Goal: Task Accomplishment & Management: Complete application form

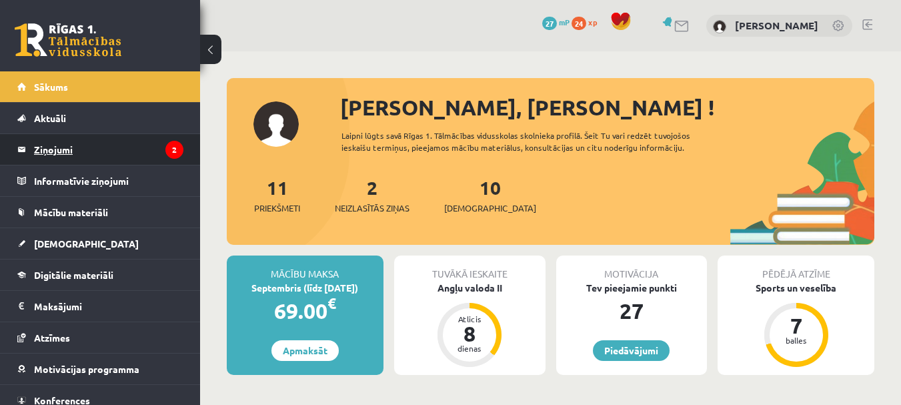
click at [85, 159] on legend "Ziņojumi 2" at bounding box center [108, 149] width 149 height 31
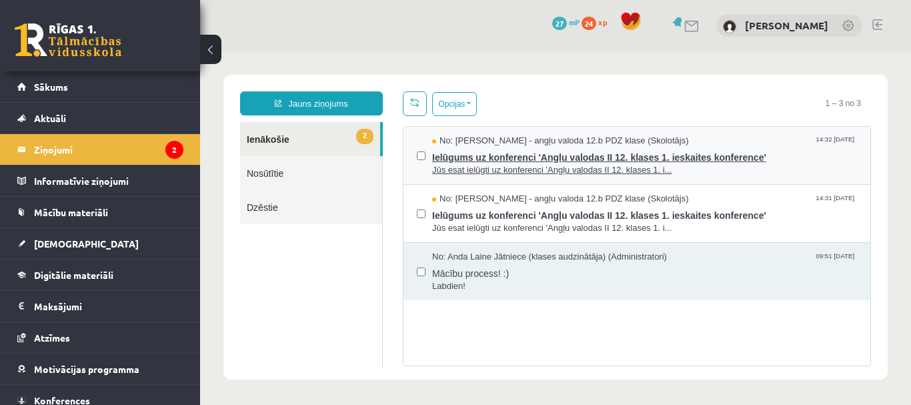
click at [798, 156] on span "Ielūgums uz konferenci 'Angļu valodas II 12. klases 1. ieskaites konference'" at bounding box center [644, 155] width 425 height 17
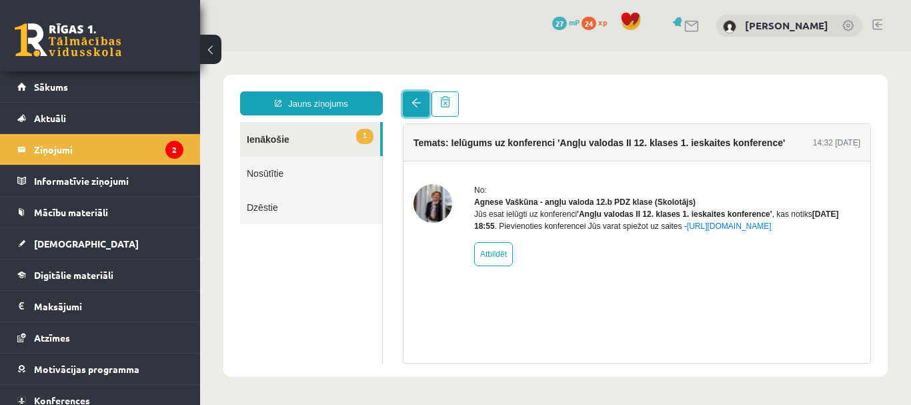
click at [416, 99] on span at bounding box center [416, 102] width 9 height 9
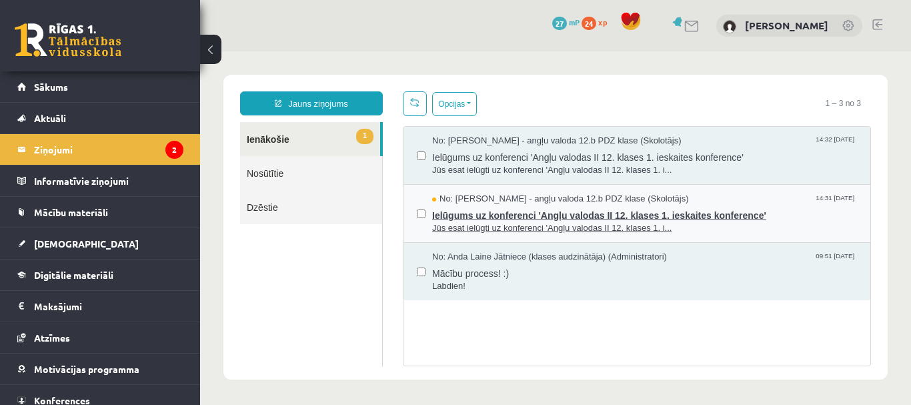
click at [760, 209] on span "Ielūgums uz konferenci 'Angļu valodas II 12. klases 1. ieskaites konference'" at bounding box center [644, 213] width 425 height 17
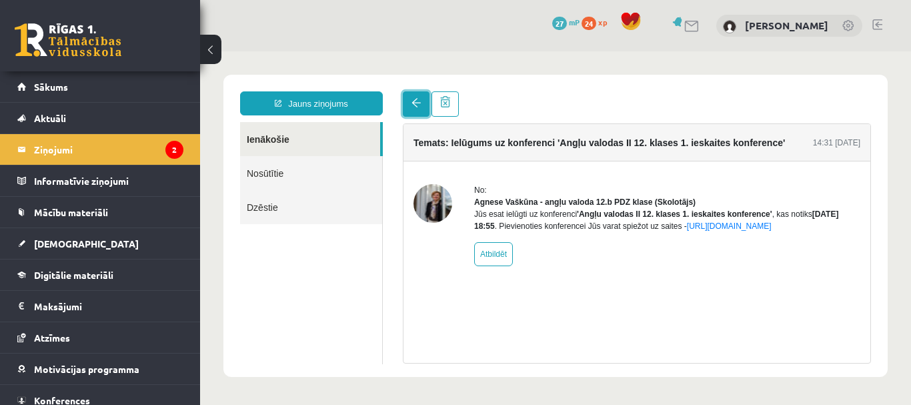
click at [404, 103] on link at bounding box center [416, 103] width 27 height 25
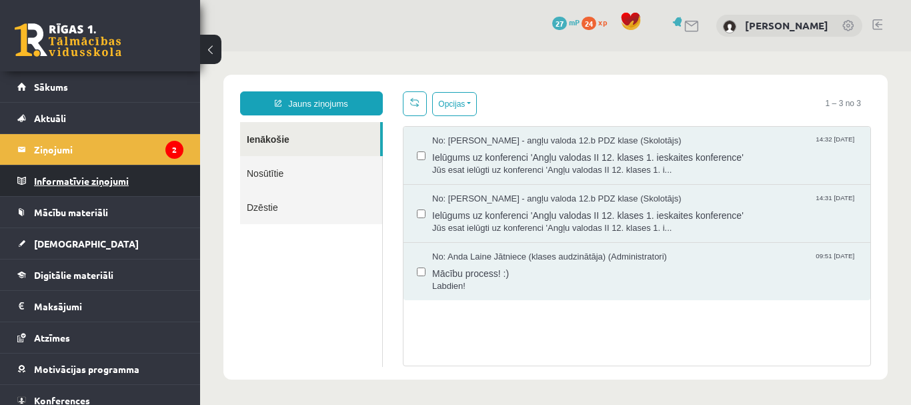
click at [109, 181] on legend "Informatīvie ziņojumi 0" at bounding box center [108, 180] width 149 height 31
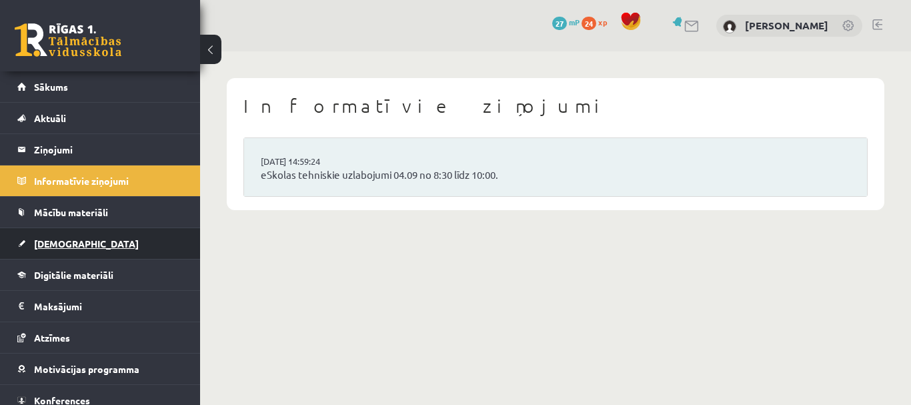
click at [68, 249] on link "[DEMOGRAPHIC_DATA]" at bounding box center [100, 243] width 166 height 31
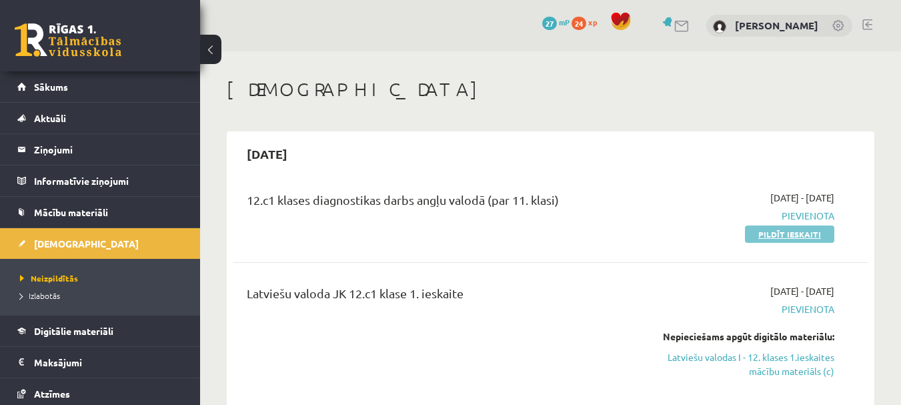
click at [774, 235] on link "Pildīt ieskaiti" at bounding box center [789, 233] width 89 height 17
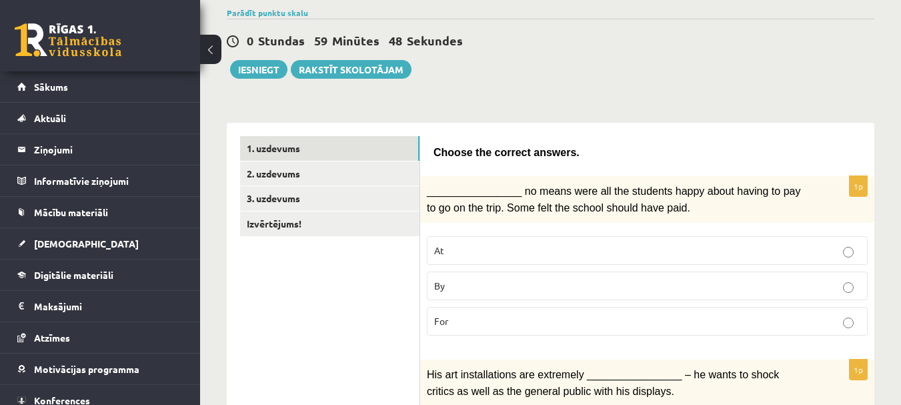
scroll to position [133, 0]
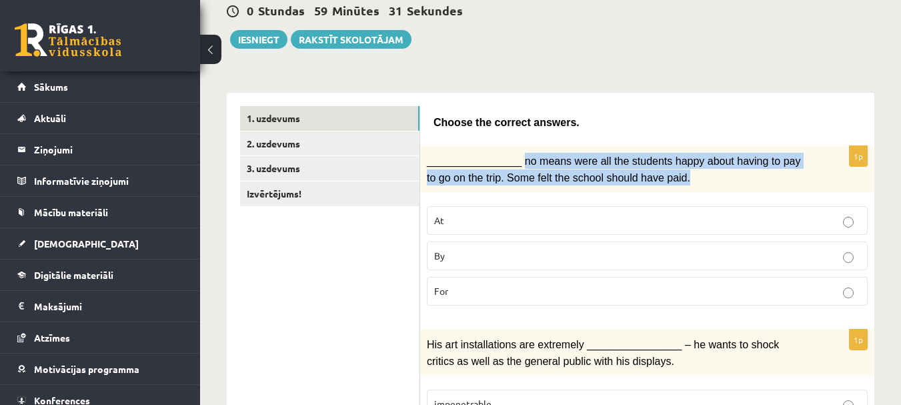
drag, startPoint x: 516, startPoint y: 159, endPoint x: 667, endPoint y: 183, distance: 153.4
click at [667, 183] on p "________________ no means were all the students happy about having to pay to go…" at bounding box center [614, 169] width 374 height 33
copy span "no means were all the students happy about having to pay to go on the trip. Som…"
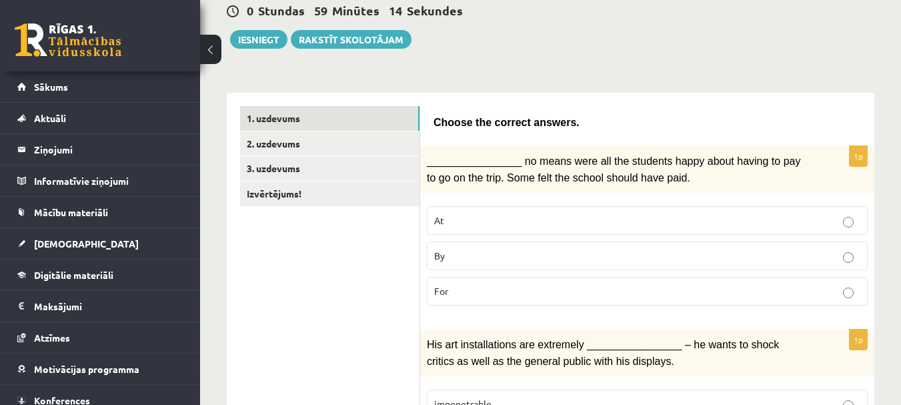
click at [473, 259] on p "By" at bounding box center [647, 256] width 426 height 14
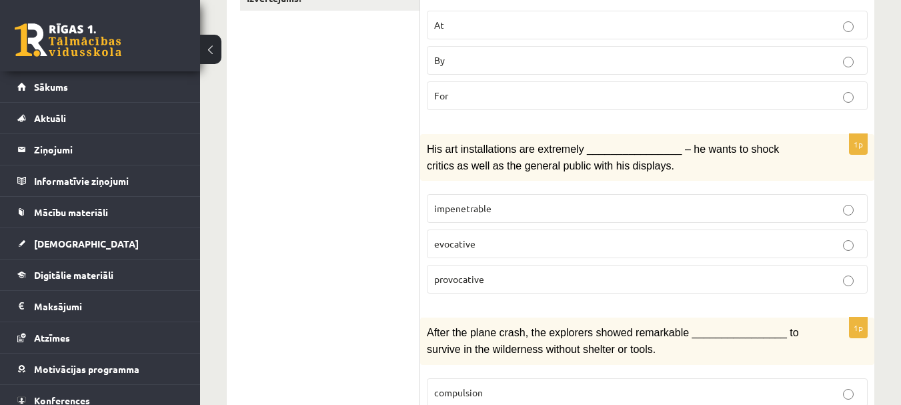
scroll to position [333, 0]
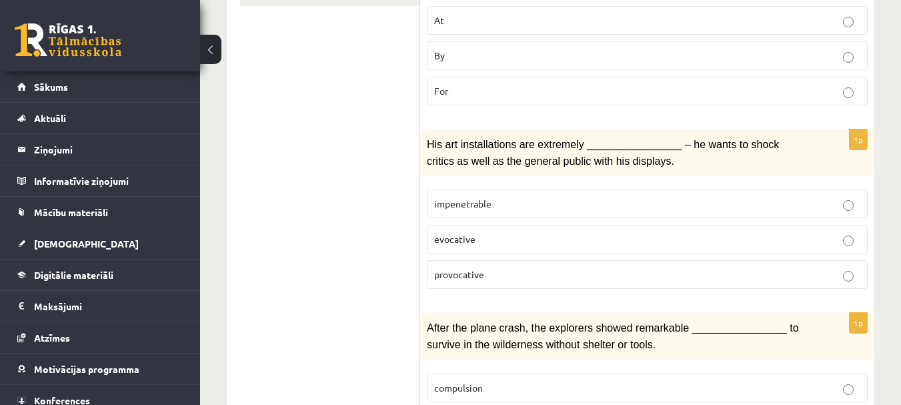
click at [628, 263] on label "provocative" at bounding box center [647, 274] width 441 height 29
drag, startPoint x: 438, startPoint y: 205, endPoint x: 512, endPoint y: 265, distance: 94.8
click at [512, 265] on fieldset "impenetrable evocative provocative" at bounding box center [647, 238] width 441 height 110
copy fieldset "impenetrable evocative provocative"
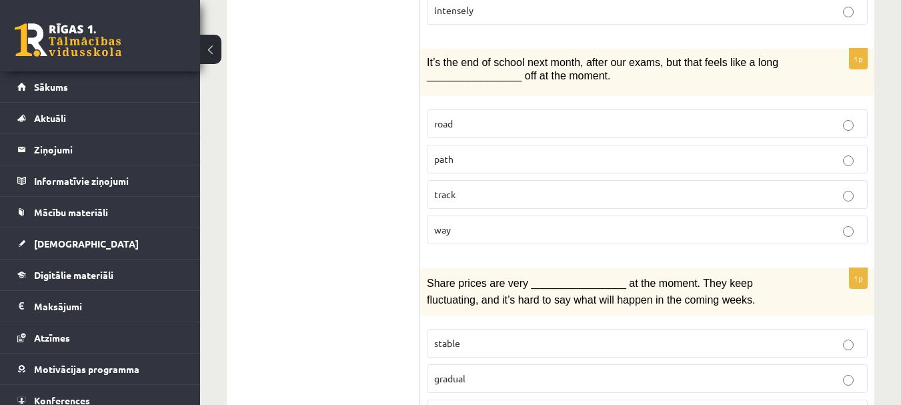
scroll to position [0, 0]
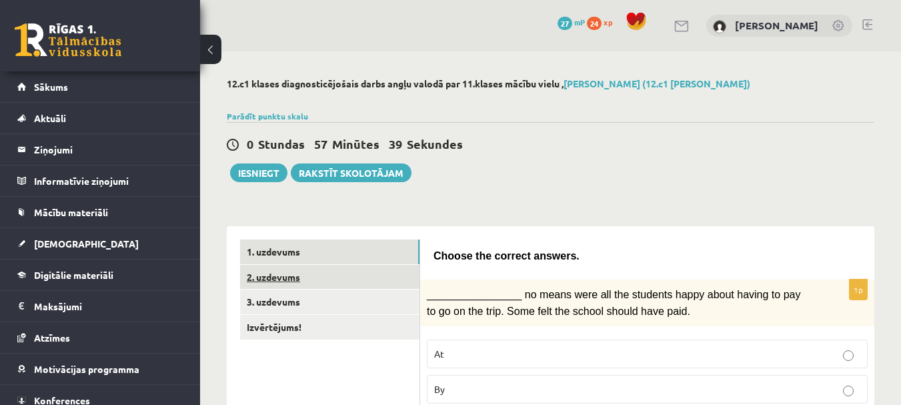
click at [323, 277] on link "2. uzdevums" at bounding box center [329, 277] width 179 height 25
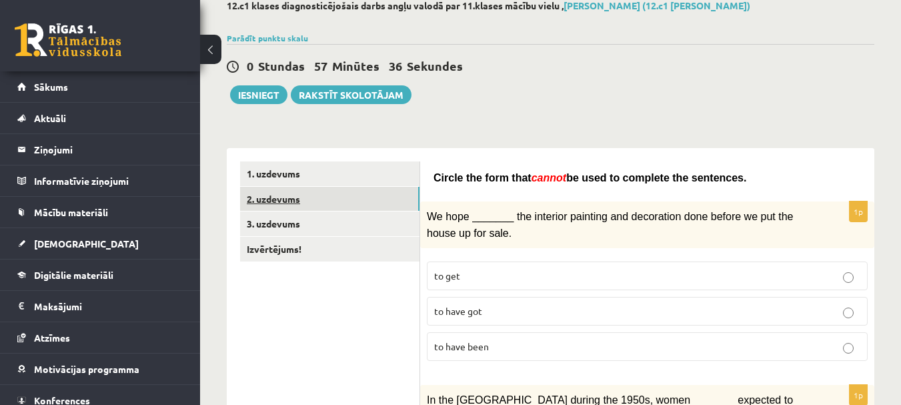
scroll to position [67, 0]
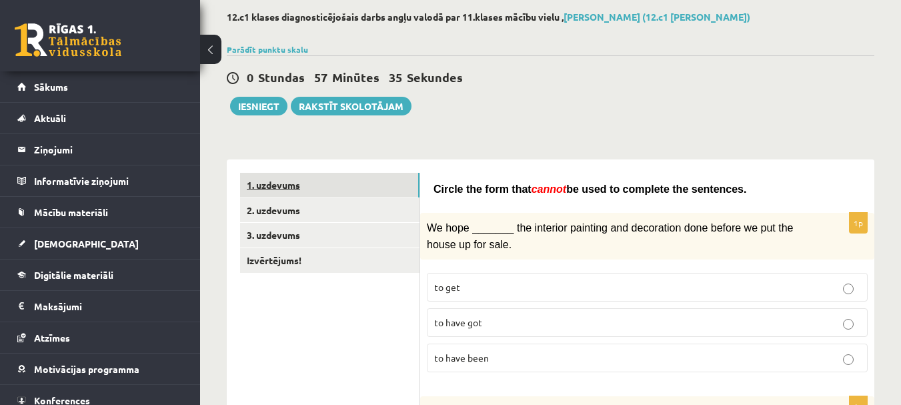
click at [297, 189] on link "1. uzdevums" at bounding box center [329, 185] width 179 height 25
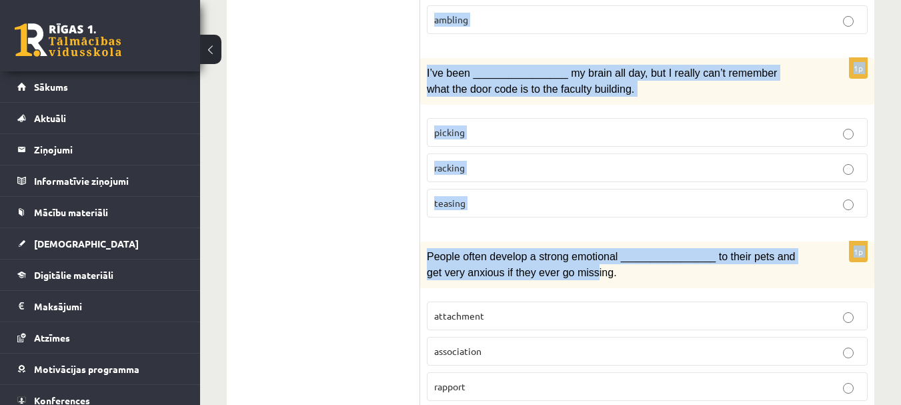
scroll to position [2169, 0]
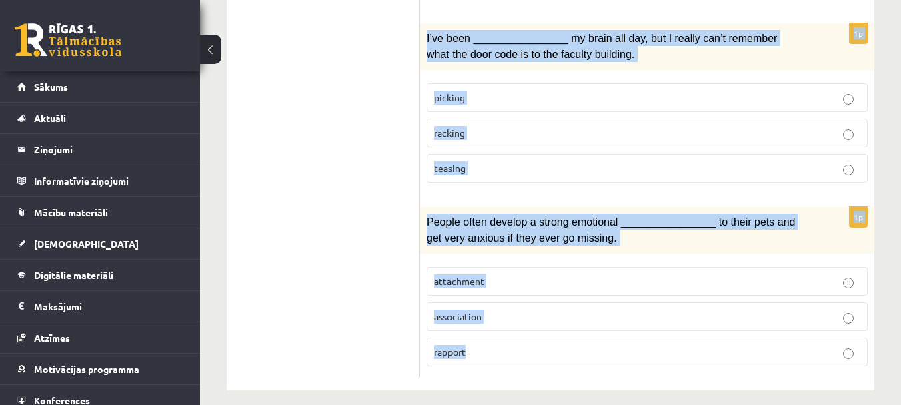
drag, startPoint x: 427, startPoint y: 186, endPoint x: 521, endPoint y: 348, distance: 187.4
copy form "After the plane crash, the explorers showed remarkable ________________ to surv…"
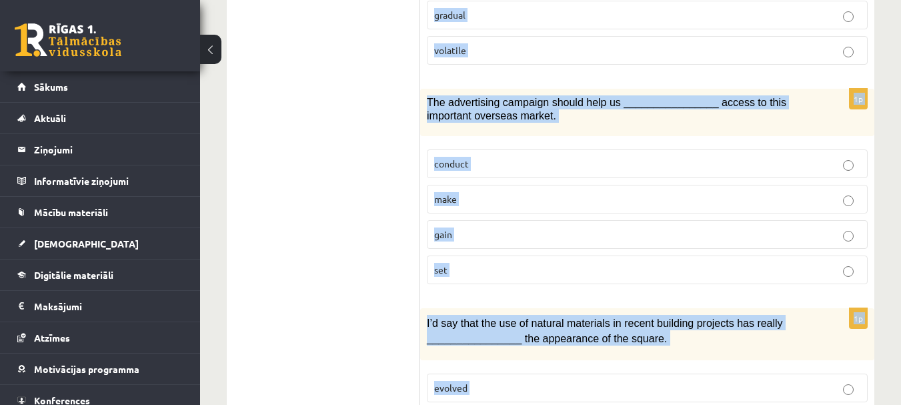
scroll to position [1302, 0]
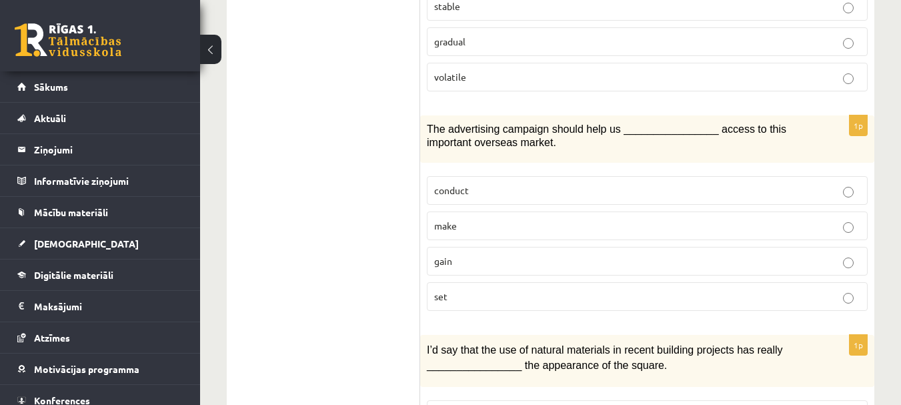
click at [283, 241] on ul "1. uzdevums 2. uzdevums 3. uzdevums Izvērtējums!" at bounding box center [330, 91] width 180 height 2306
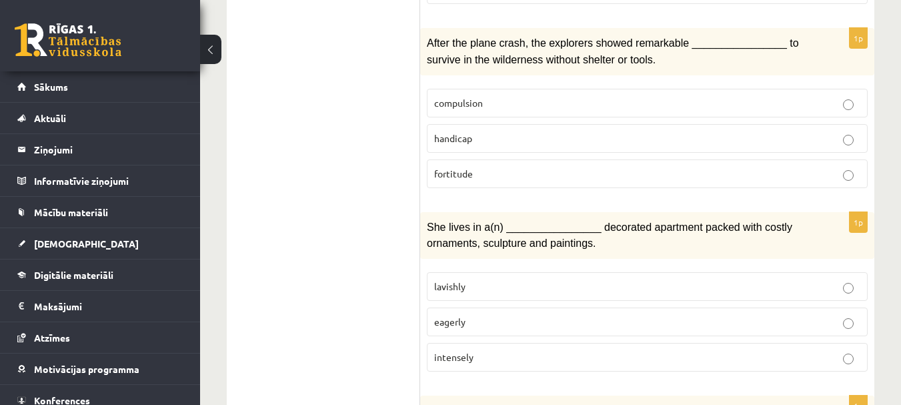
scroll to position [635, 0]
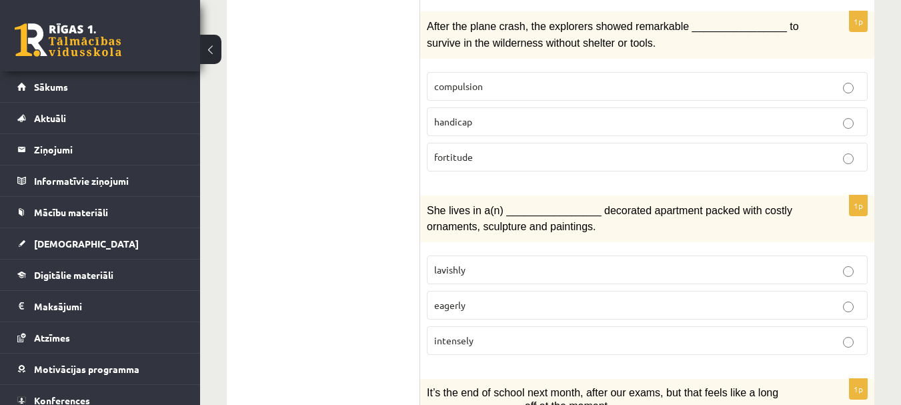
click at [478, 156] on p "fortitude" at bounding box center [647, 157] width 426 height 14
click at [470, 268] on p "lavishly" at bounding box center [647, 270] width 426 height 14
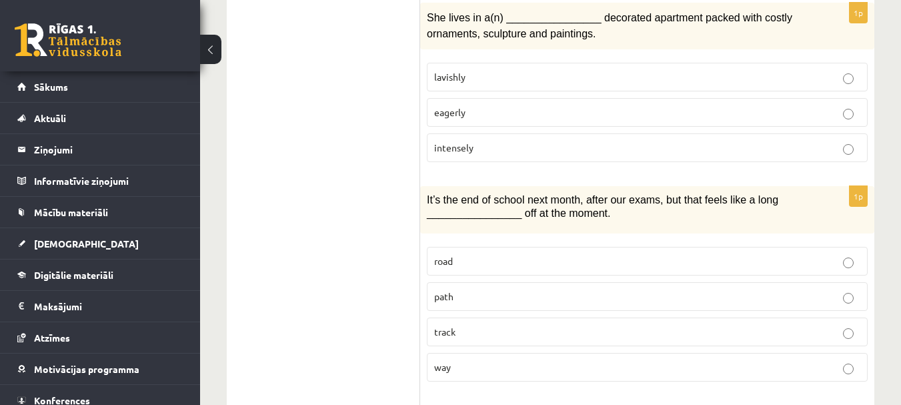
scroll to position [835, 0]
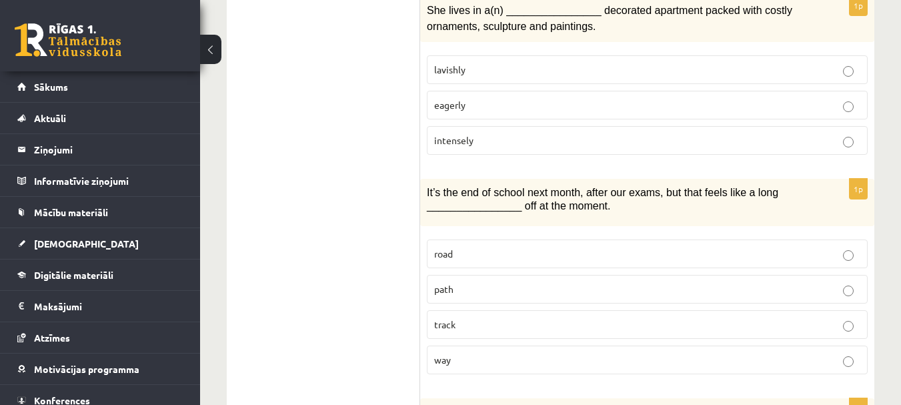
click at [488, 355] on p "way" at bounding box center [647, 360] width 426 height 14
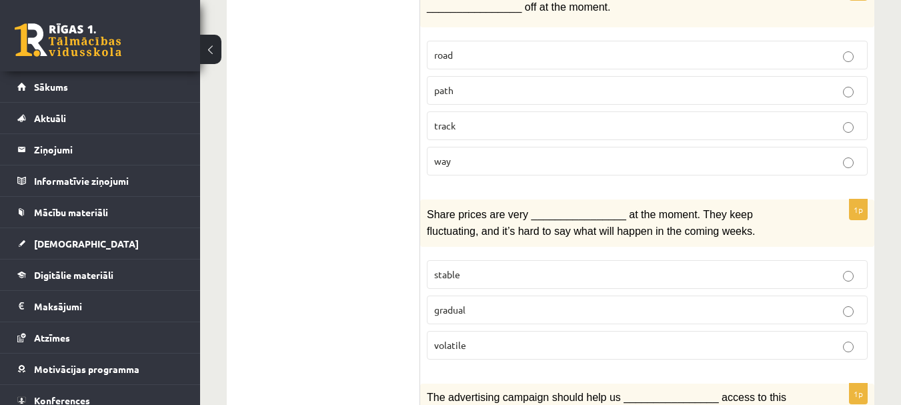
scroll to position [1035, 0]
click at [468, 343] on p "volatile" at bounding box center [647, 344] width 426 height 14
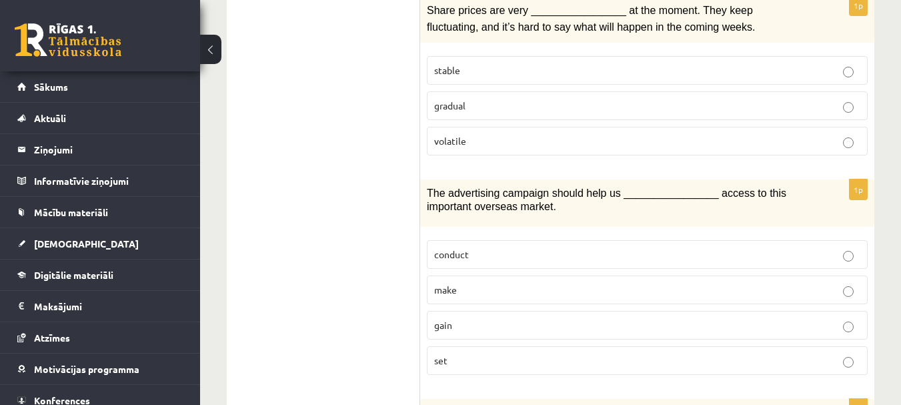
scroll to position [1235, 0]
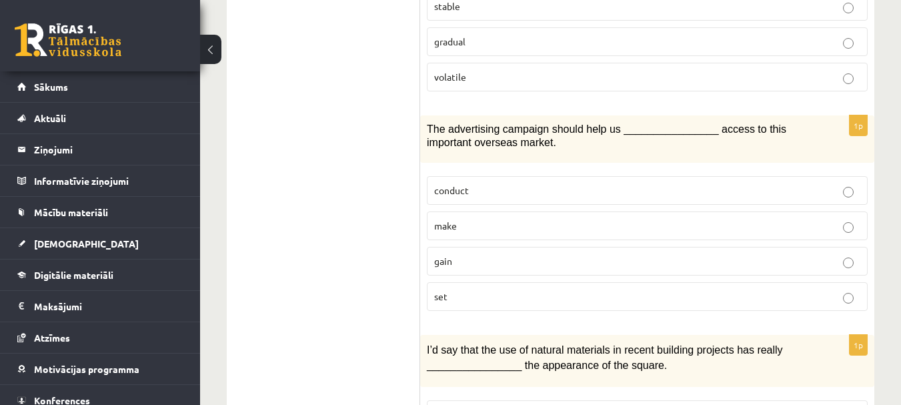
click at [482, 257] on p "gain" at bounding box center [647, 261] width 426 height 14
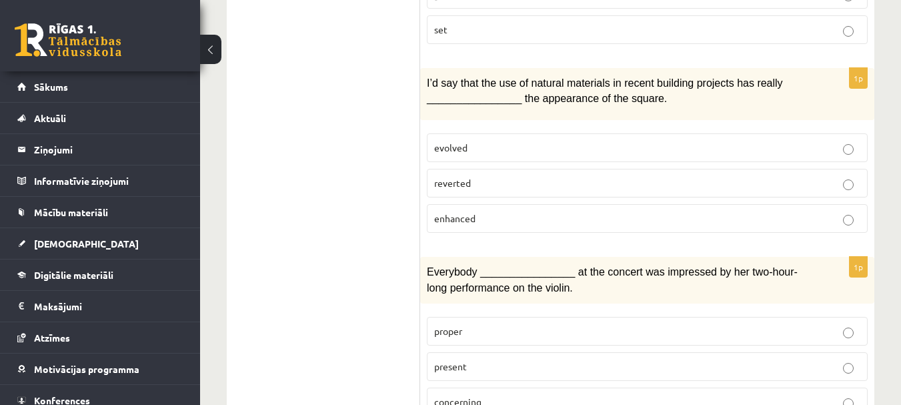
scroll to position [1435, 0]
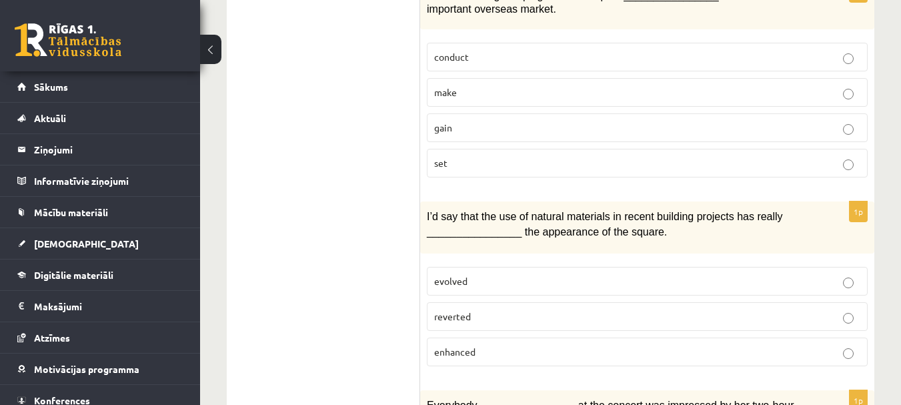
click at [468, 345] on p "enhanced" at bounding box center [647, 352] width 426 height 14
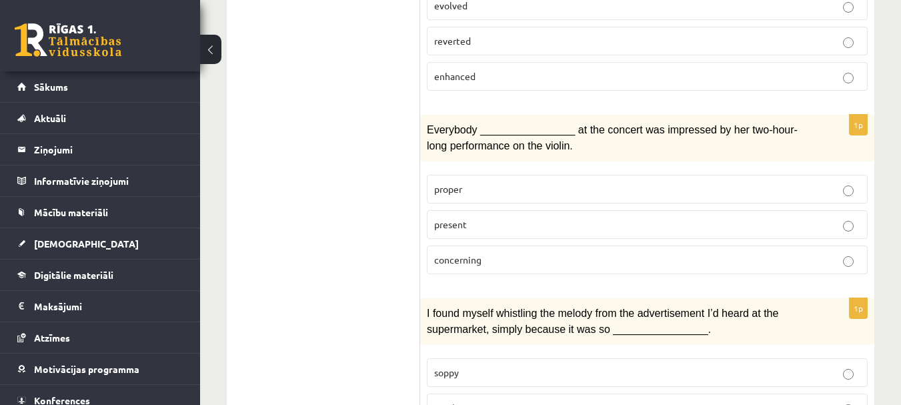
scroll to position [1769, 0]
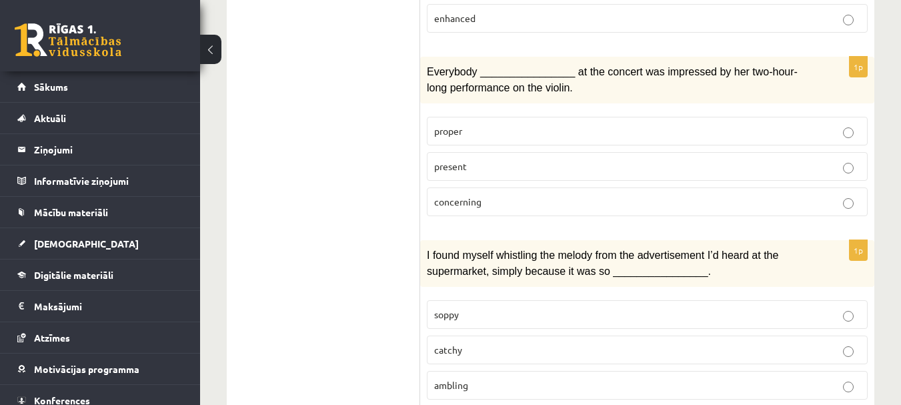
click at [485, 164] on p "present" at bounding box center [647, 166] width 426 height 14
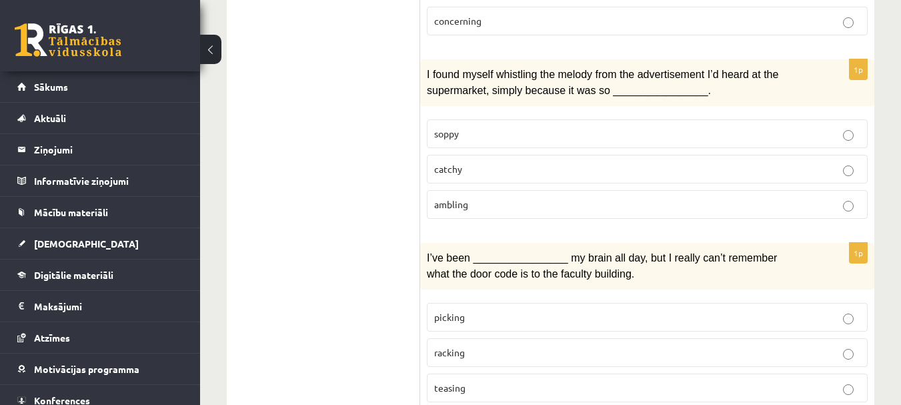
scroll to position [1969, 0]
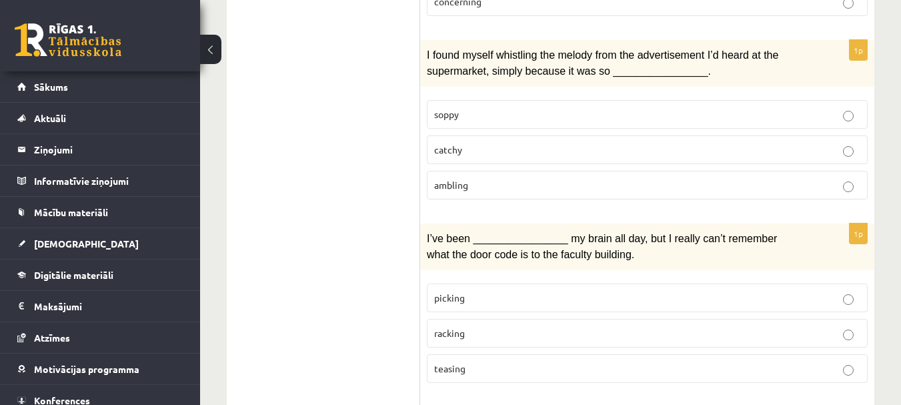
click at [475, 143] on p "catchy" at bounding box center [647, 150] width 426 height 14
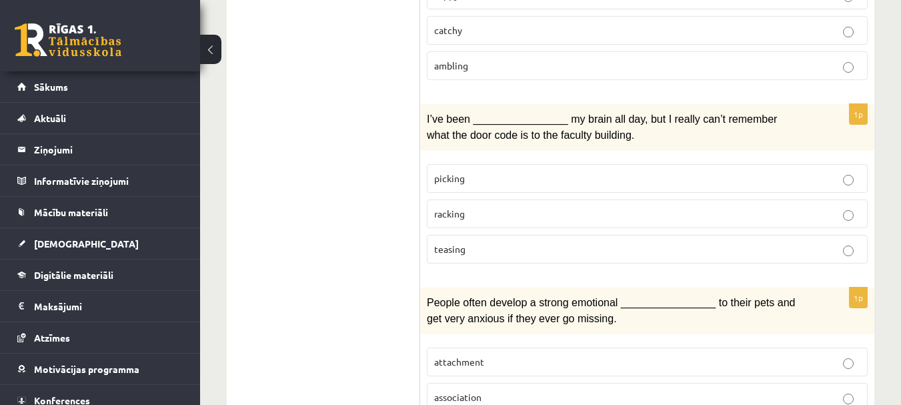
scroll to position [2102, 0]
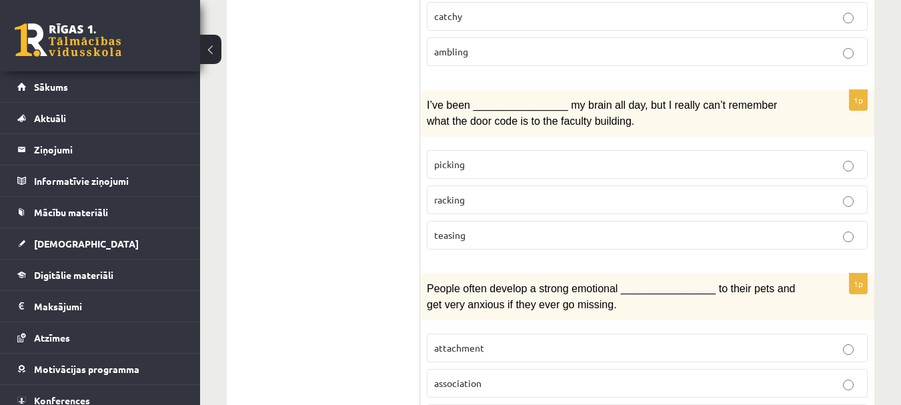
click at [466, 157] on p "picking" at bounding box center [647, 164] width 426 height 14
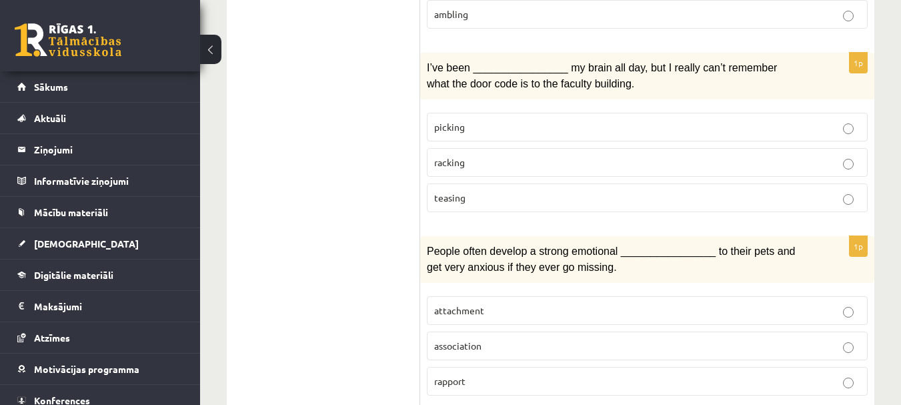
scroll to position [2169, 0]
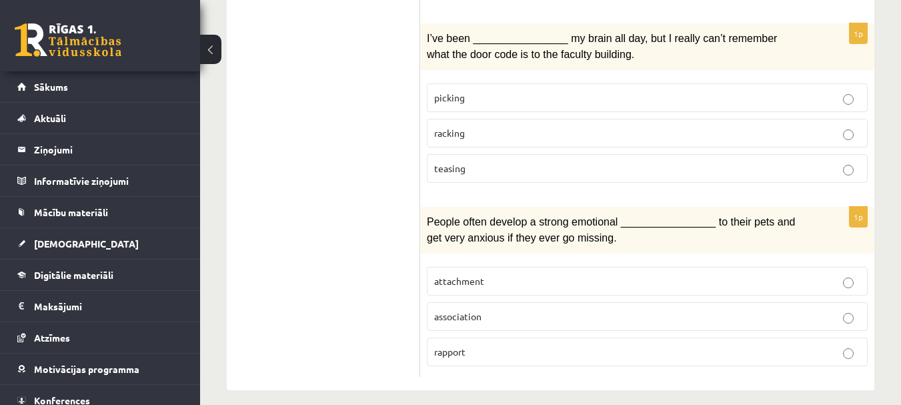
click at [509, 279] on label "attachment" at bounding box center [647, 281] width 441 height 29
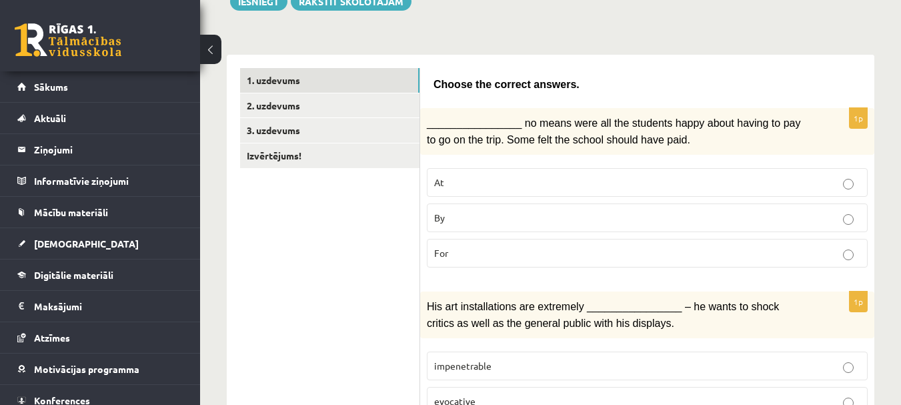
scroll to position [104, 0]
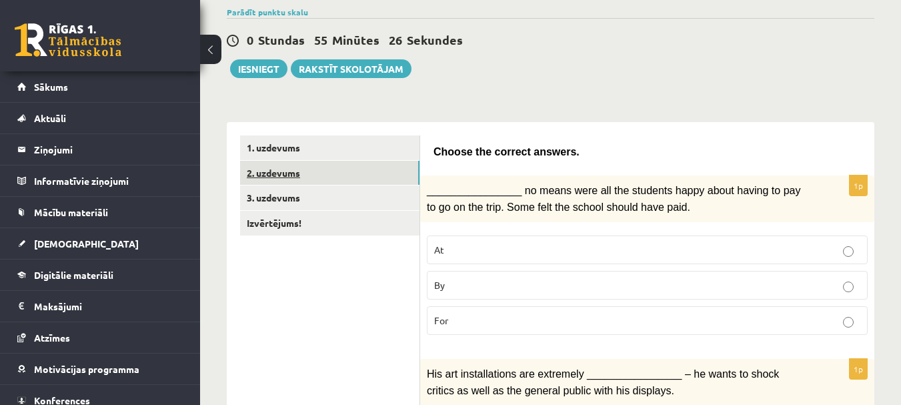
click at [283, 175] on link "2. uzdevums" at bounding box center [329, 173] width 179 height 25
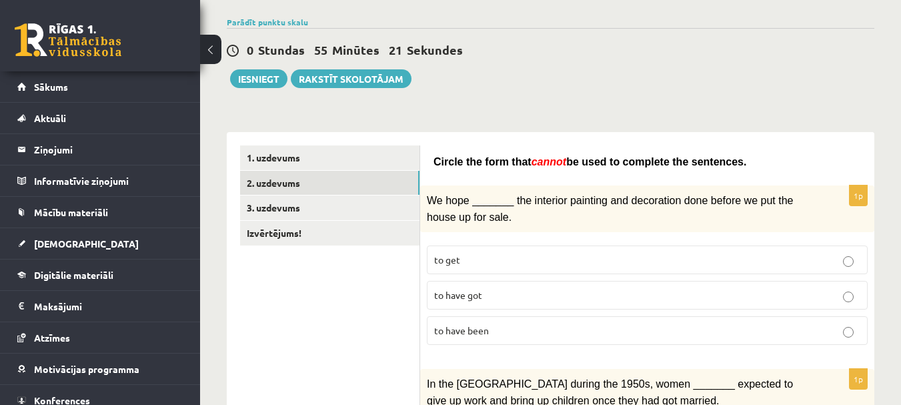
scroll to position [0, 0]
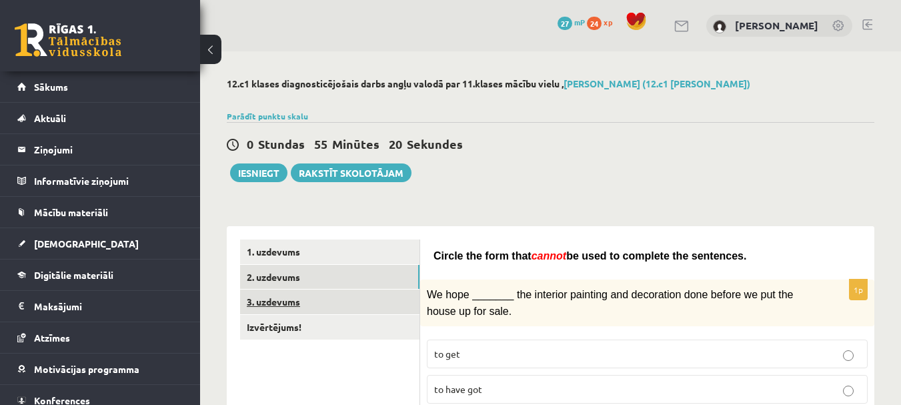
click at [311, 303] on link "3. uzdevums" at bounding box center [329, 301] width 179 height 25
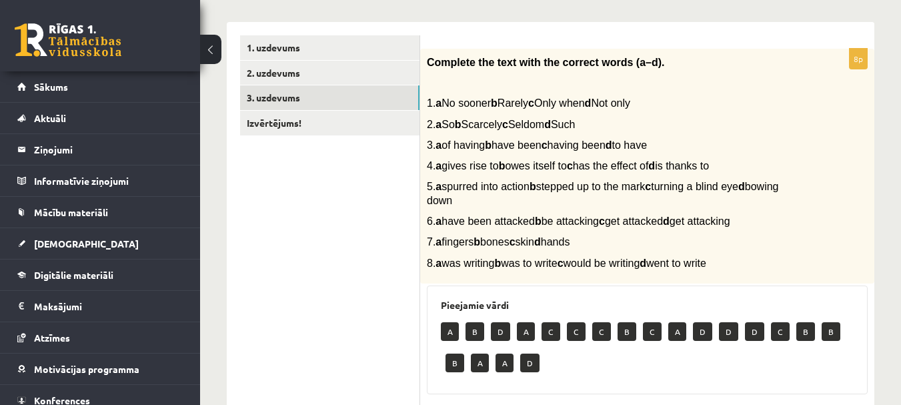
scroll to position [79, 0]
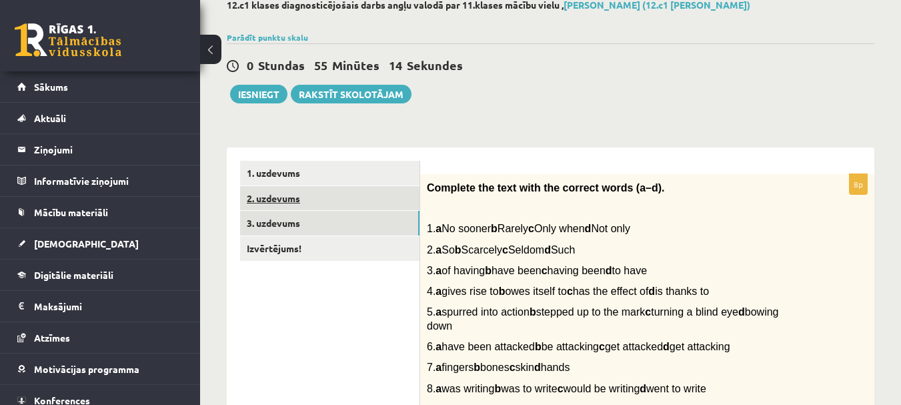
click at [265, 197] on link "2. uzdevums" at bounding box center [329, 198] width 179 height 25
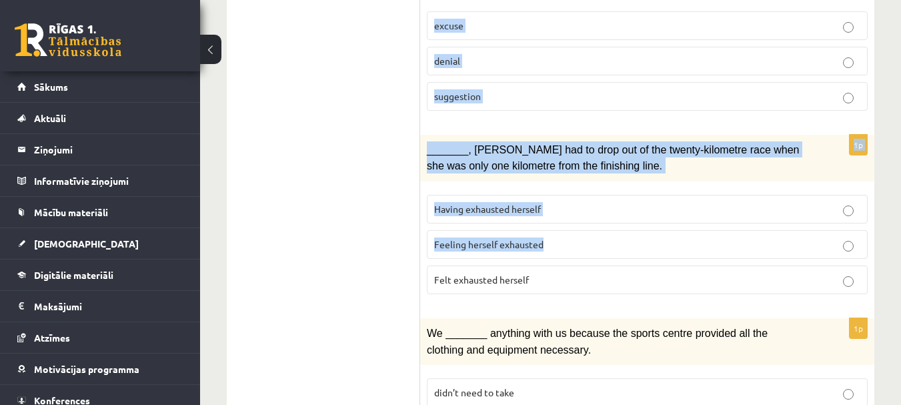
scroll to position [1723, 0]
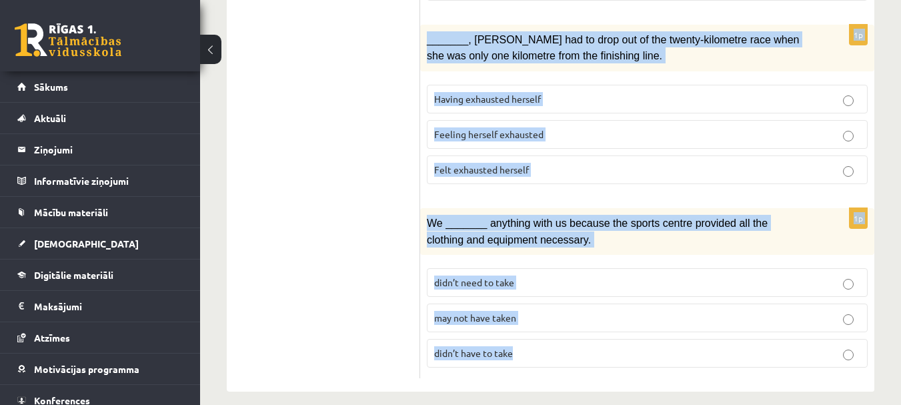
drag, startPoint x: 438, startPoint y: 43, endPoint x: 540, endPoint y: 367, distance: 340.7
copy form "ircle the form that cannot be used to complete the sentences. 1p We hope ______…"
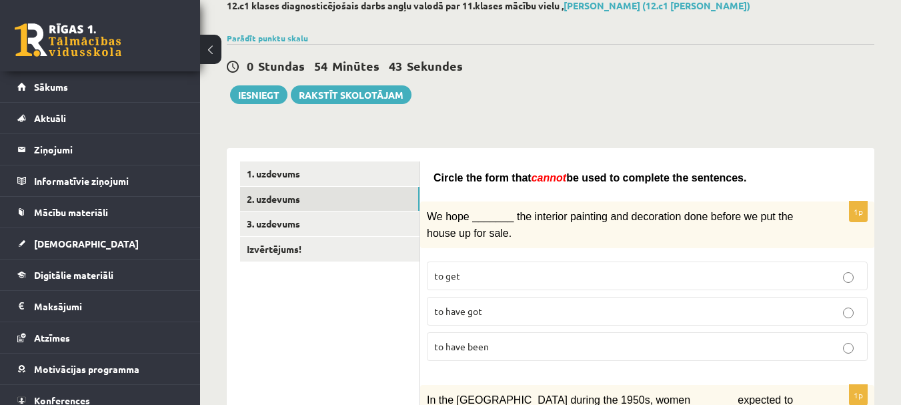
scroll to position [133, 0]
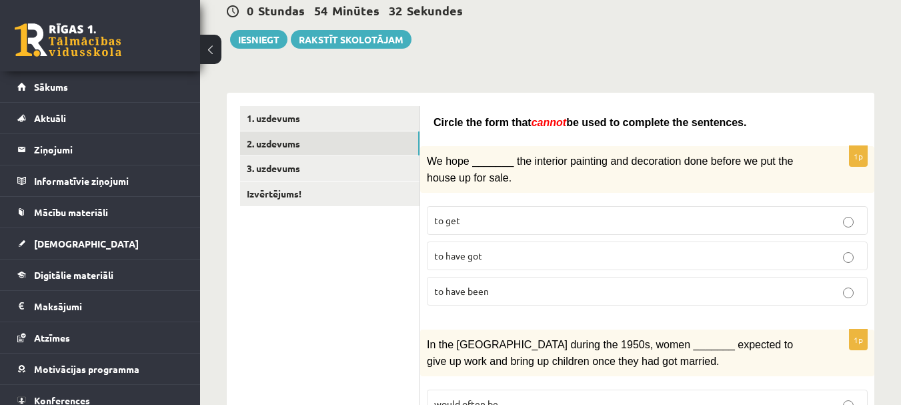
click at [492, 232] on label "to get" at bounding box center [647, 220] width 441 height 29
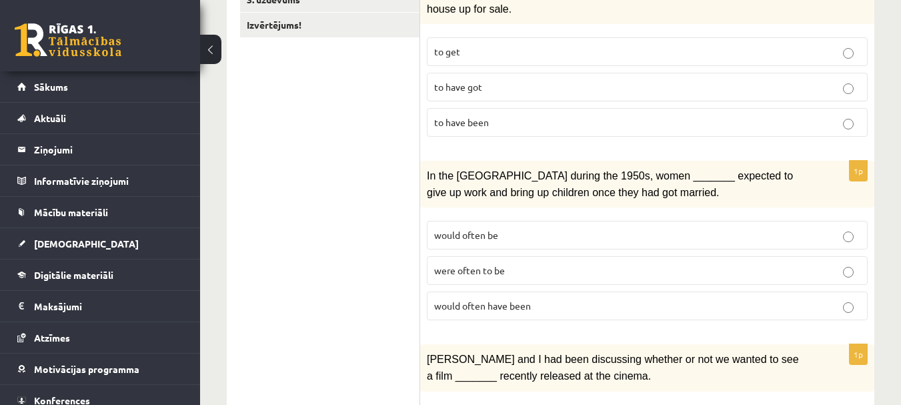
scroll to position [333, 0]
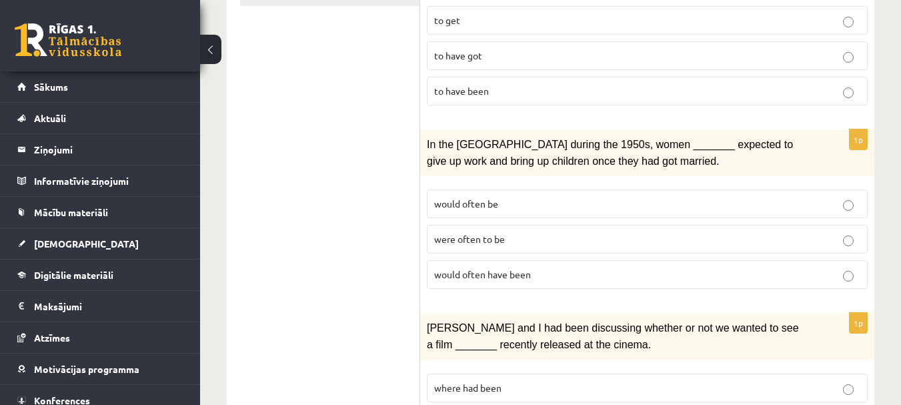
click at [496, 199] on span "would often be" at bounding box center [466, 203] width 64 height 12
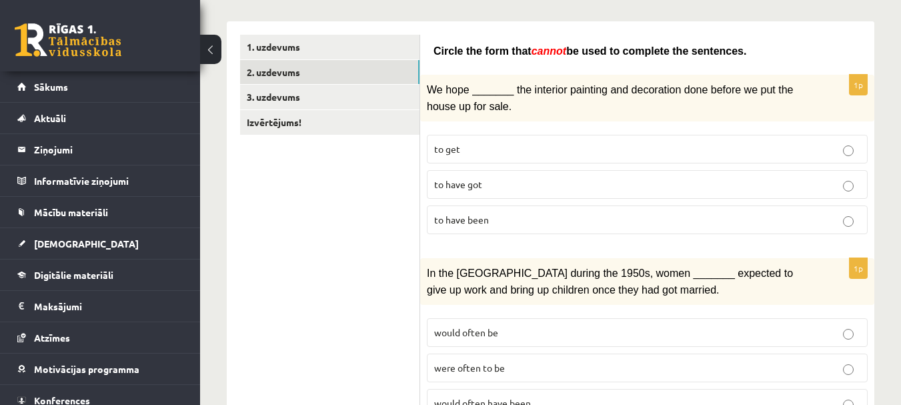
scroll to position [200, 0]
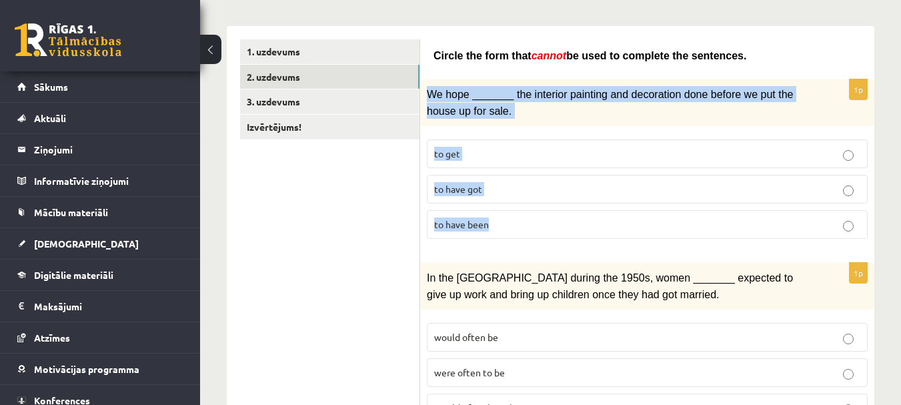
drag, startPoint x: 437, startPoint y: 96, endPoint x: 512, endPoint y: 223, distance: 147.7
click at [512, 223] on div "1p We hope _______ the interior painting and decoration done before we put the …" at bounding box center [647, 164] width 454 height 170
copy div "We hope _______ the interior painting and decoration done before we put the hou…"
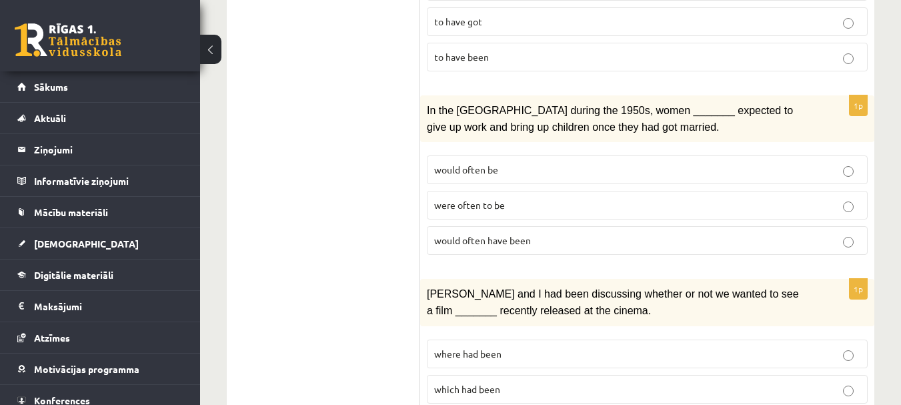
scroll to position [400, 0]
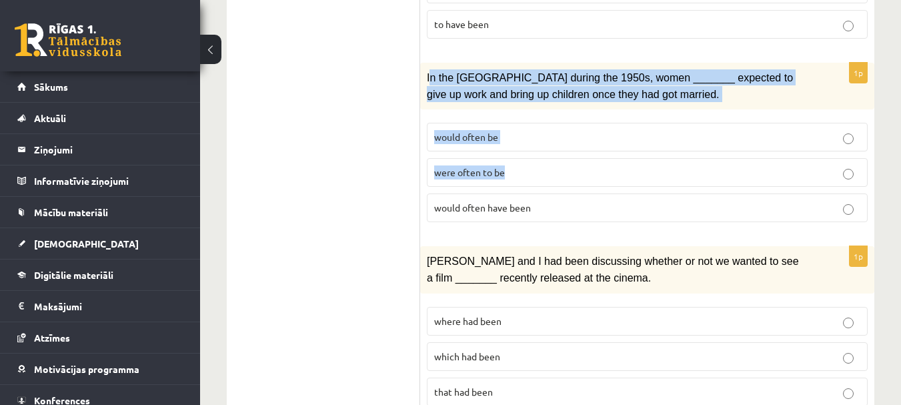
drag, startPoint x: 437, startPoint y: 81, endPoint x: 530, endPoint y: 155, distance: 118.7
click at [536, 158] on div "1p In the USA during the 1950s, women _______ expected to give up work and brin…" at bounding box center [647, 148] width 454 height 170
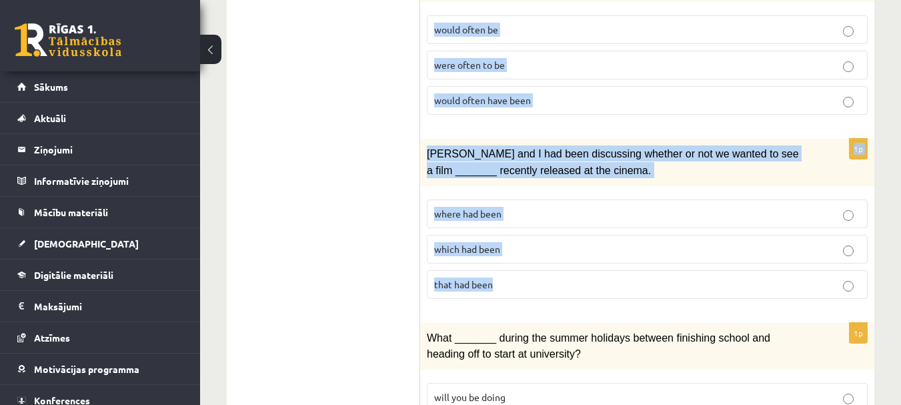
scroll to position [534, 0]
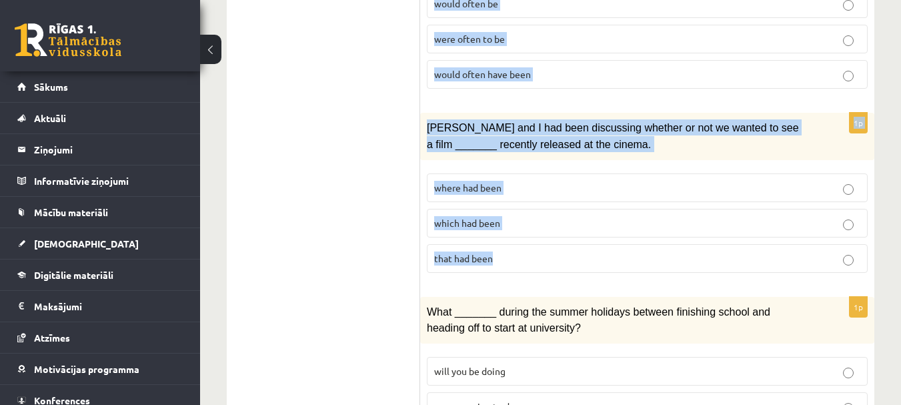
drag, startPoint x: 423, startPoint y: 77, endPoint x: 538, endPoint y: 257, distance: 213.9
copy form "In the USA during the 1950s, women _______ expected to give up work and bring u…"
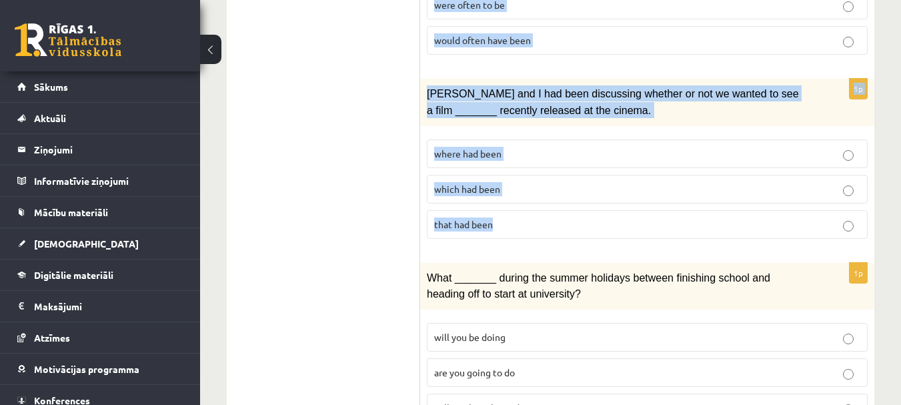
scroll to position [667, 0]
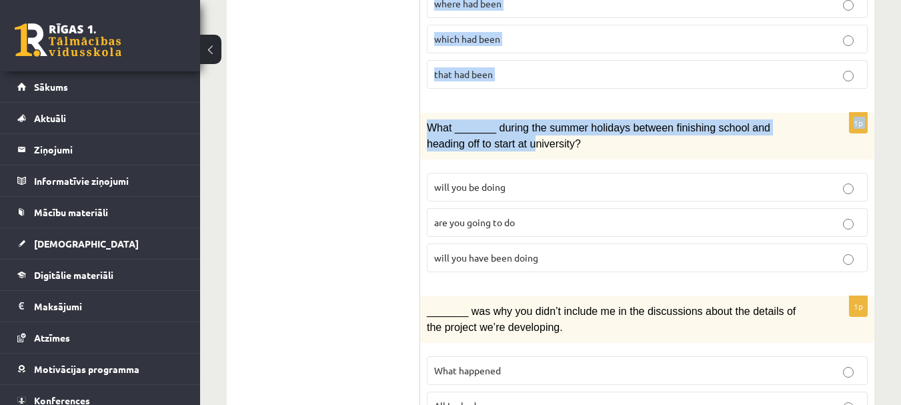
scroll to position [734, 0]
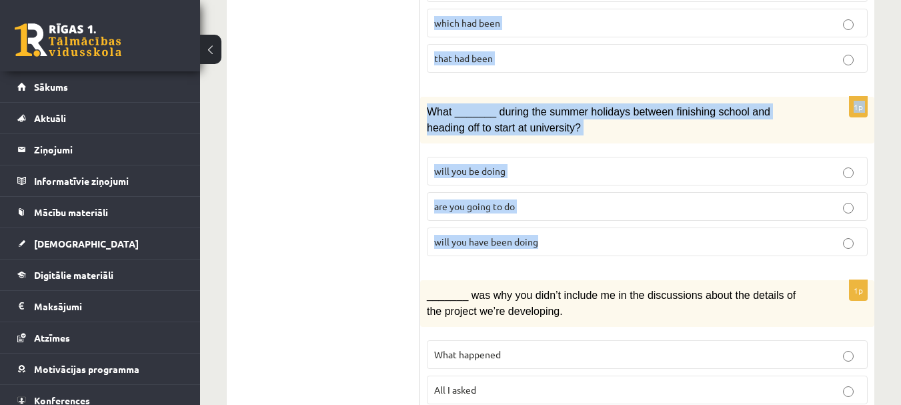
drag, startPoint x: 458, startPoint y: 133, endPoint x: 560, endPoint y: 244, distance: 151.5
copy form "Clara and I had been discussing whether or not we wanted to see a film _______ …"
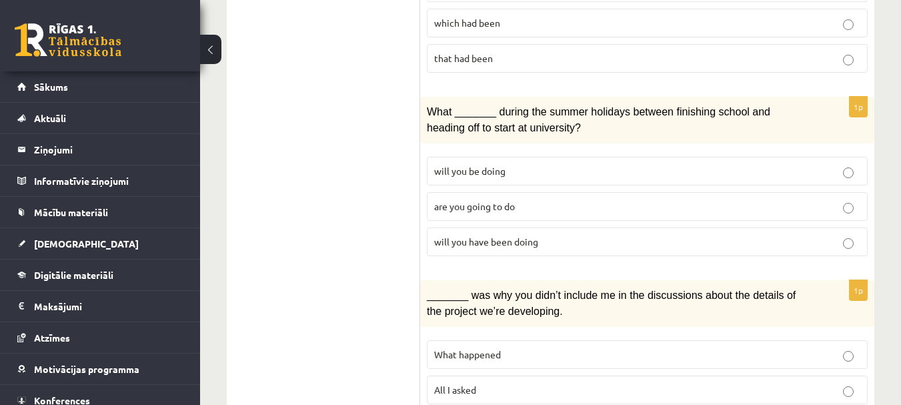
click at [460, 206] on p "are you going to do" at bounding box center [647, 206] width 426 height 14
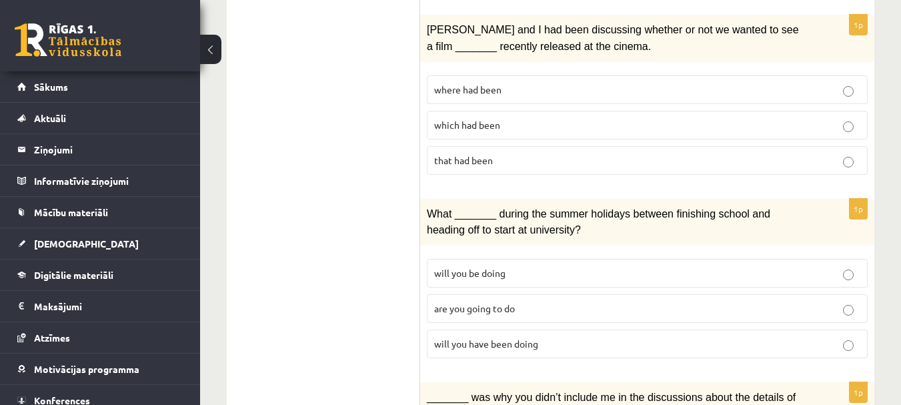
scroll to position [600, 0]
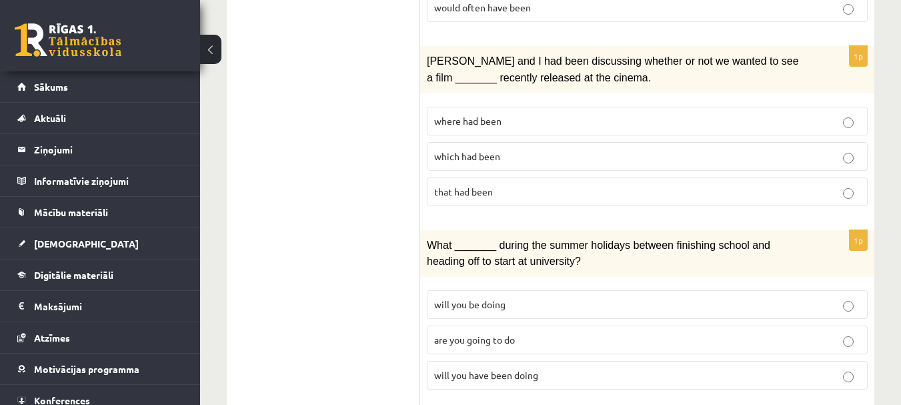
click at [563, 151] on p "which had been" at bounding box center [647, 156] width 426 height 14
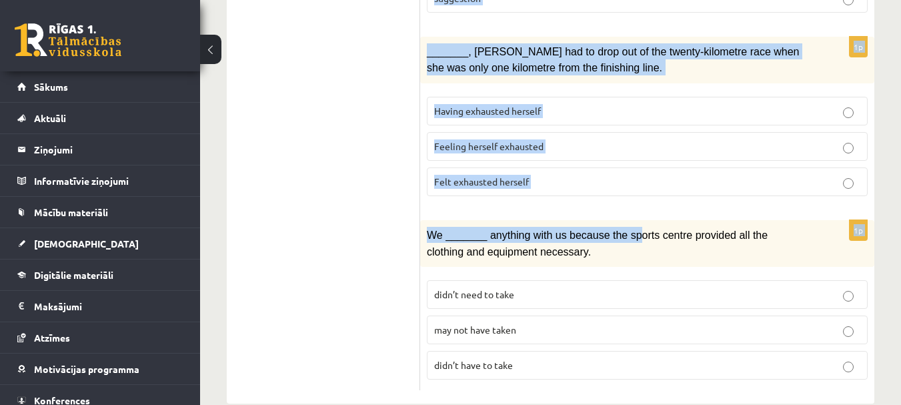
scroll to position [1723, 0]
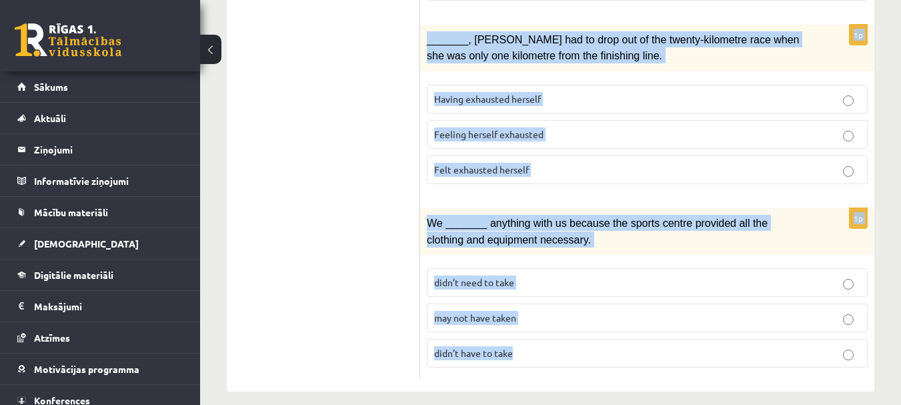
drag, startPoint x: 427, startPoint y: 19, endPoint x: 519, endPoint y: 342, distance: 336.3
copy form "_______ was why you didn’t include me in the discussions about the details of t…"
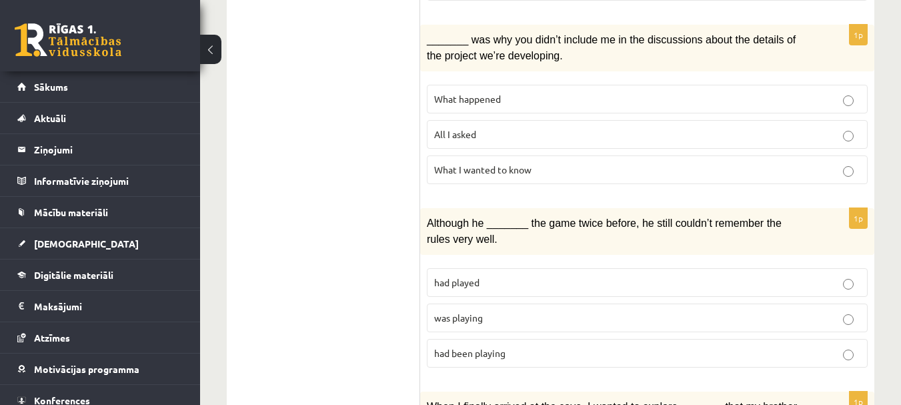
click at [341, 237] on ul "1. uzdevums 2. uzdevums 3. uzdevums Izvērtējums!" at bounding box center [330, 180] width 180 height 1861
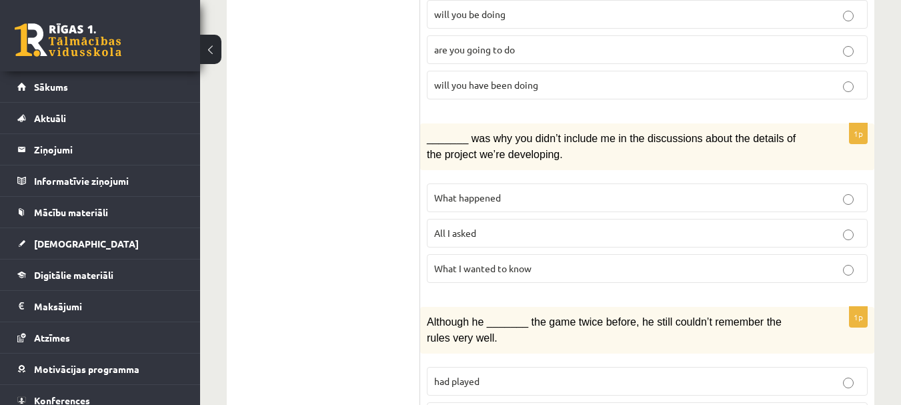
scroll to position [922, 0]
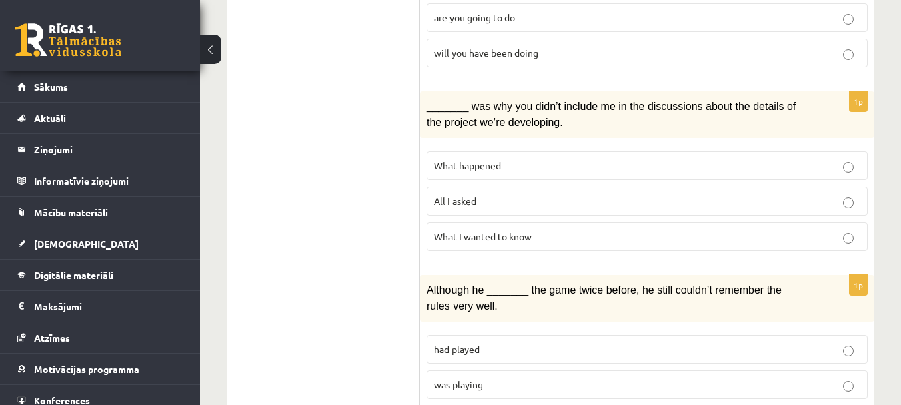
click at [449, 234] on span "What I wanted to know" at bounding box center [482, 236] width 97 height 12
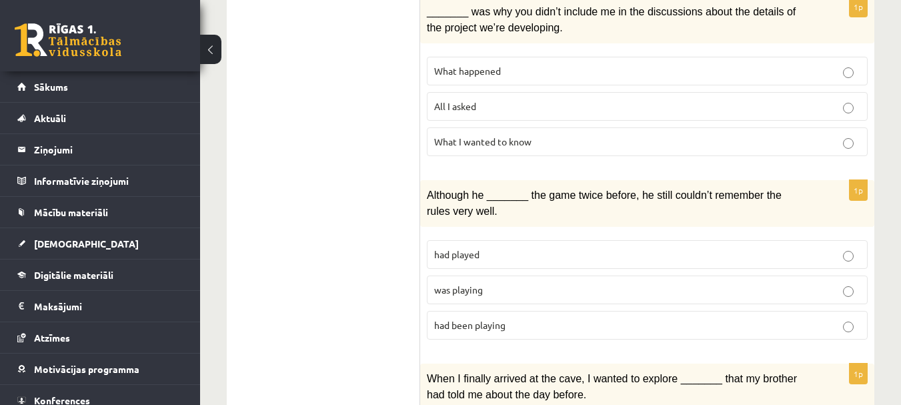
scroll to position [1056, 0]
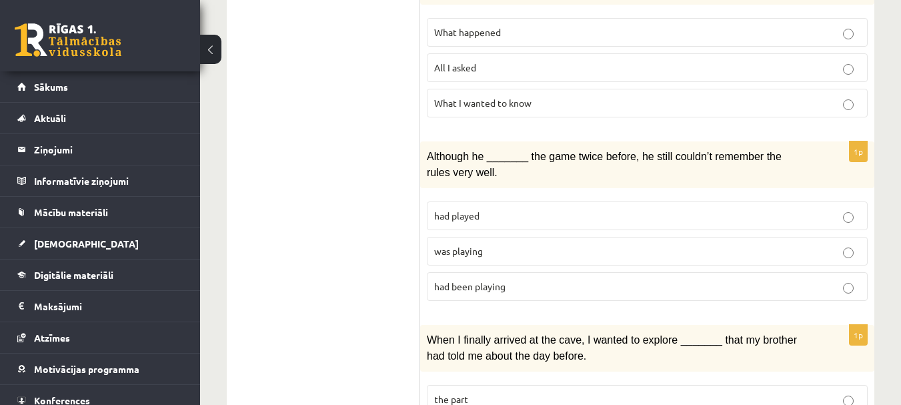
click at [512, 212] on p "had played" at bounding box center [647, 216] width 426 height 14
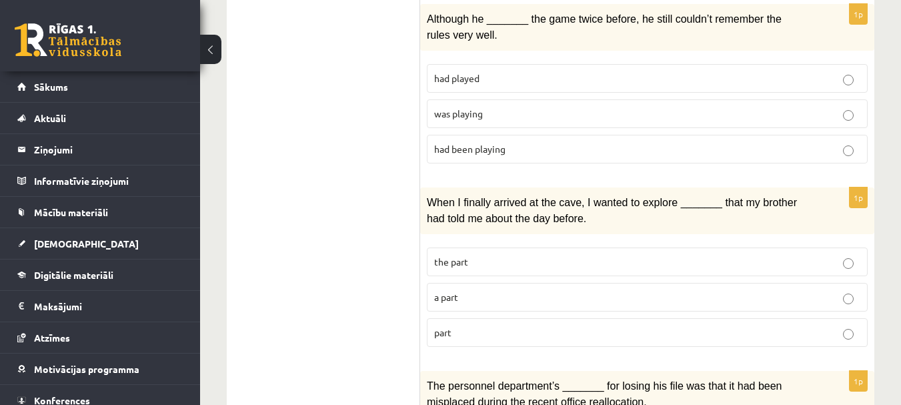
scroll to position [1256, 0]
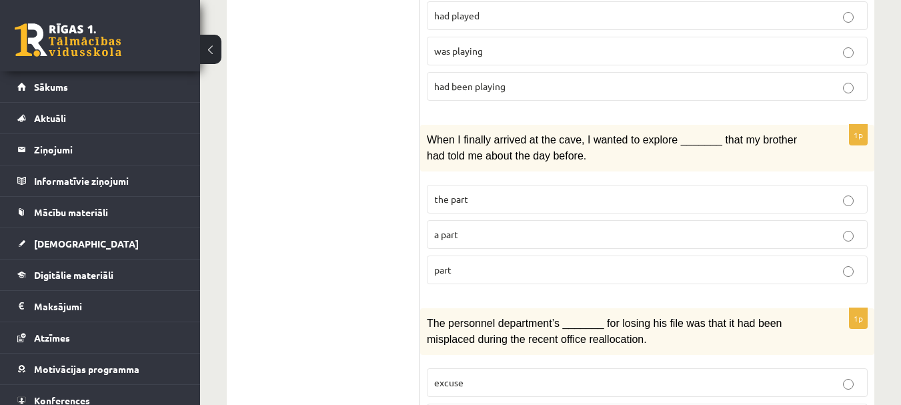
click at [470, 193] on p "the part" at bounding box center [647, 199] width 426 height 14
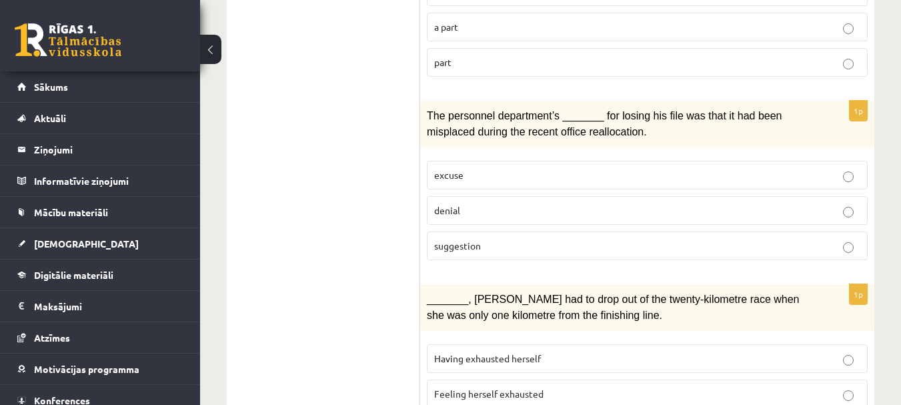
scroll to position [1456, 0]
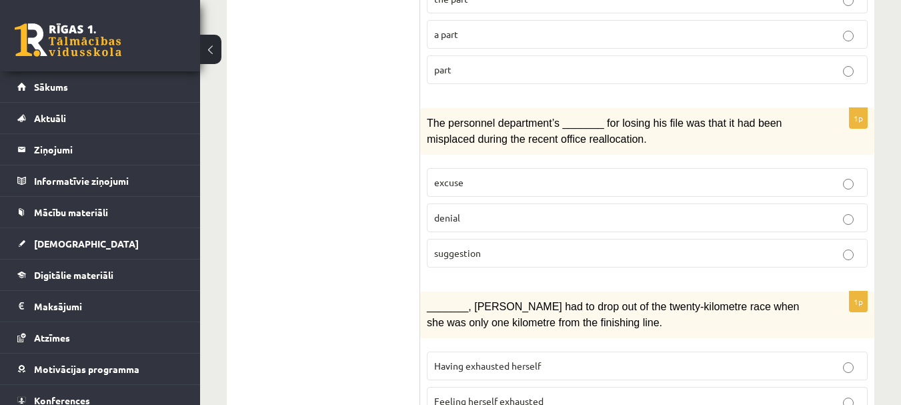
click at [472, 179] on label "excuse" at bounding box center [647, 182] width 441 height 29
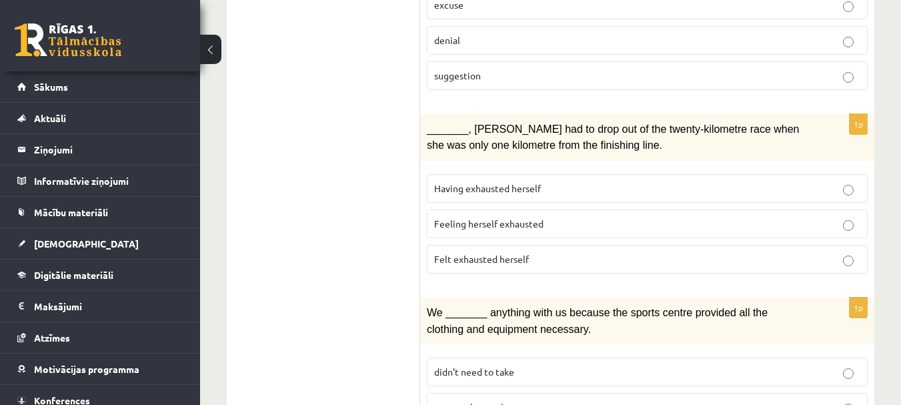
scroll to position [1656, 0]
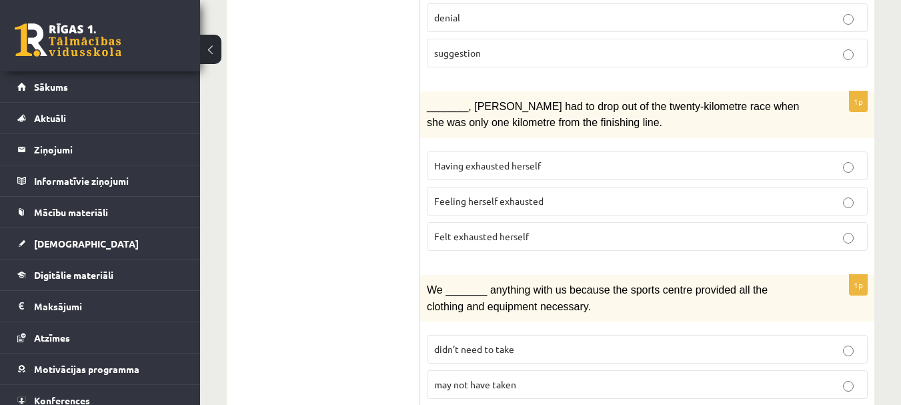
click at [522, 159] on span "Having exhausted herself" at bounding box center [487, 165] width 107 height 12
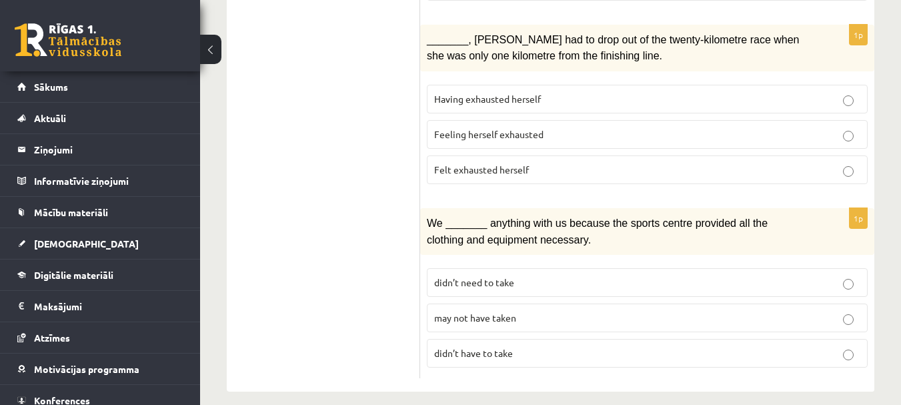
click at [495, 276] on span "didn’t need to take" at bounding box center [474, 282] width 80 height 12
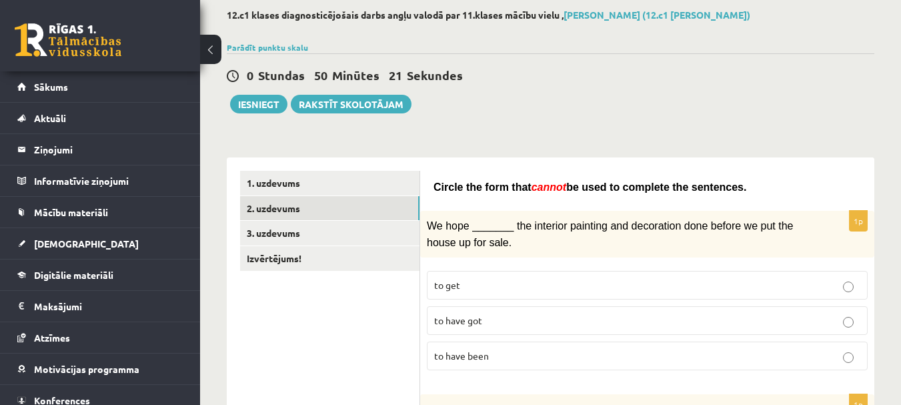
scroll to position [0, 0]
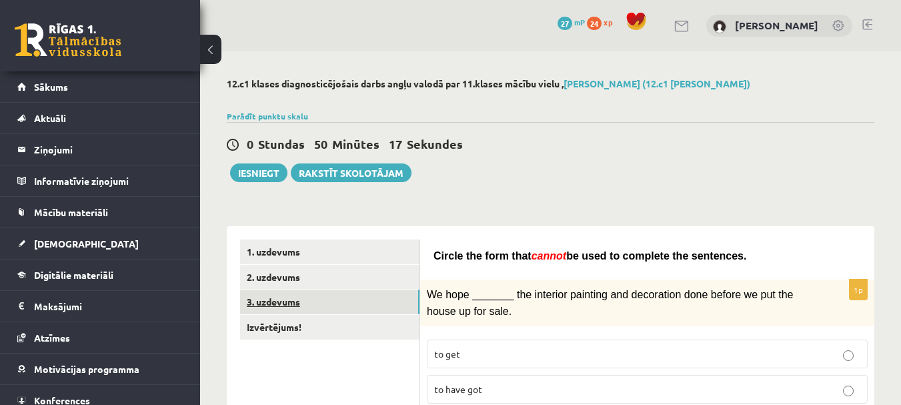
click at [303, 302] on link "3. uzdevums" at bounding box center [329, 301] width 179 height 25
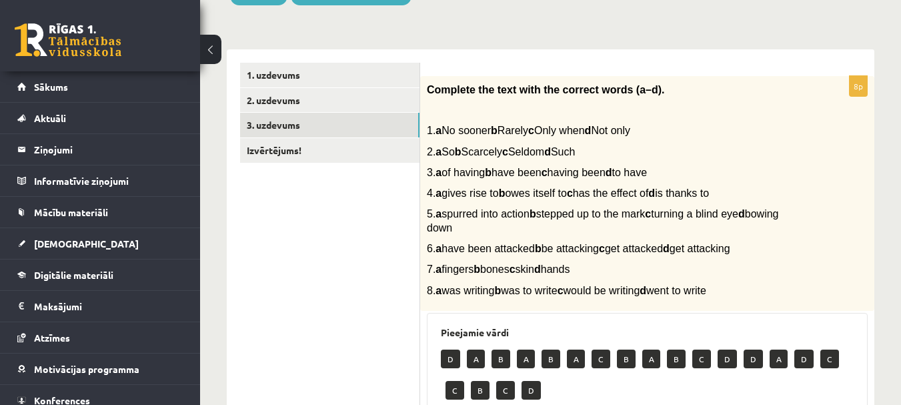
scroll to position [200, 0]
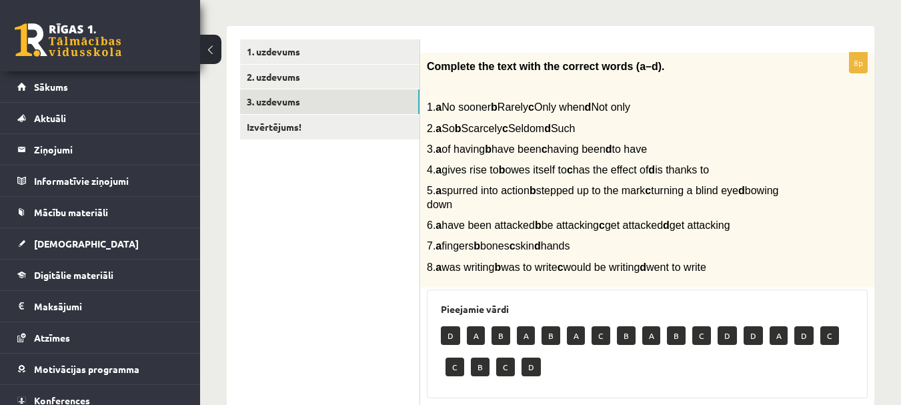
drag, startPoint x: 442, startPoint y: 108, endPoint x: 653, endPoint y: 179, distance: 223.1
click at [653, 179] on div "Complete the text with the correct words (a–d). 1. a No sooner b Rarely c Only …" at bounding box center [647, 170] width 454 height 235
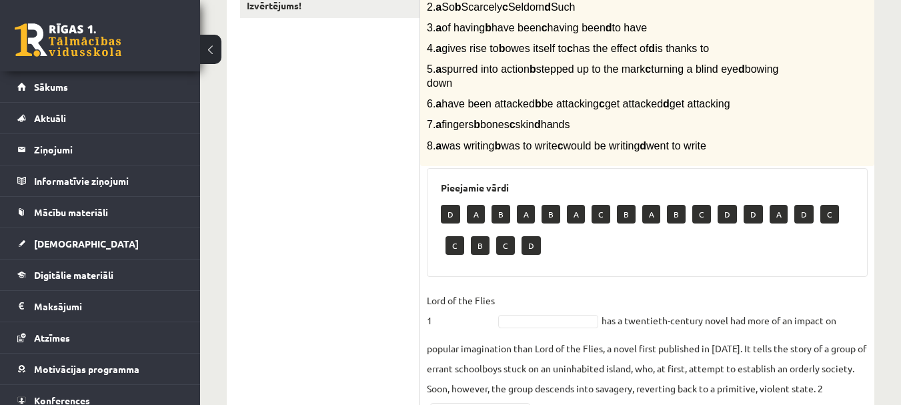
scroll to position [333, 0]
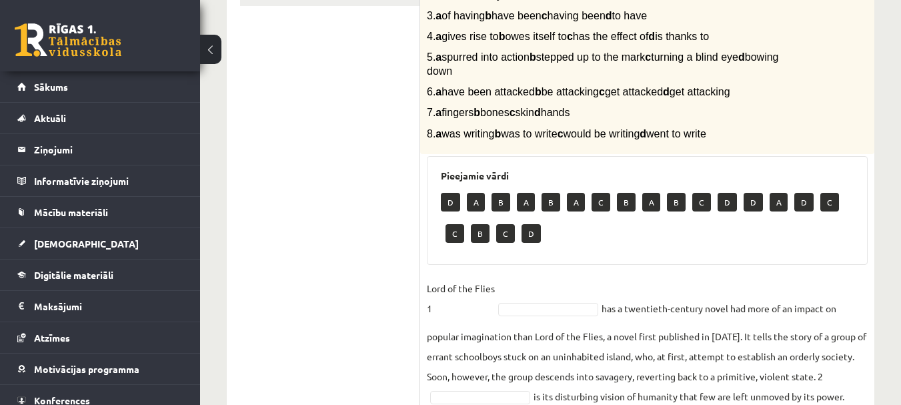
click at [575, 245] on div "D A B A B A C B A B C D D A D C C B C D" at bounding box center [647, 219] width 413 height 63
click at [445, 203] on p "D" at bounding box center [450, 202] width 19 height 19
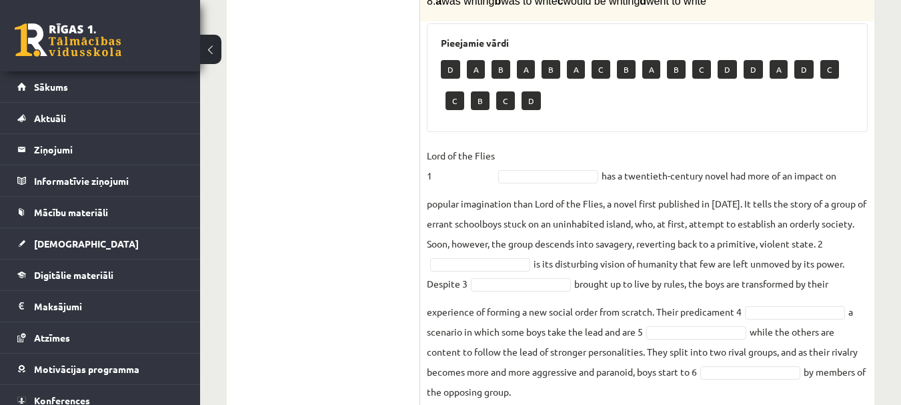
scroll to position [467, 0]
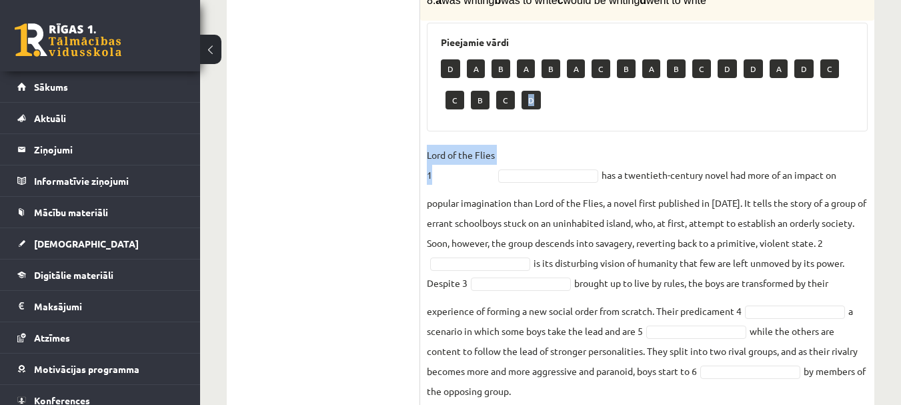
drag, startPoint x: 530, startPoint y: 102, endPoint x: 536, endPoint y: 134, distance: 32.5
click at [536, 134] on div "8p Complete the text with the correct words (a–d). 1. a No sooner b Rarely c On…" at bounding box center [647, 141] width 454 height 710
click at [559, 118] on div "Pieejamie vārdi D A B A B A C B A B C D D A D C C B C D" at bounding box center [647, 77] width 441 height 109
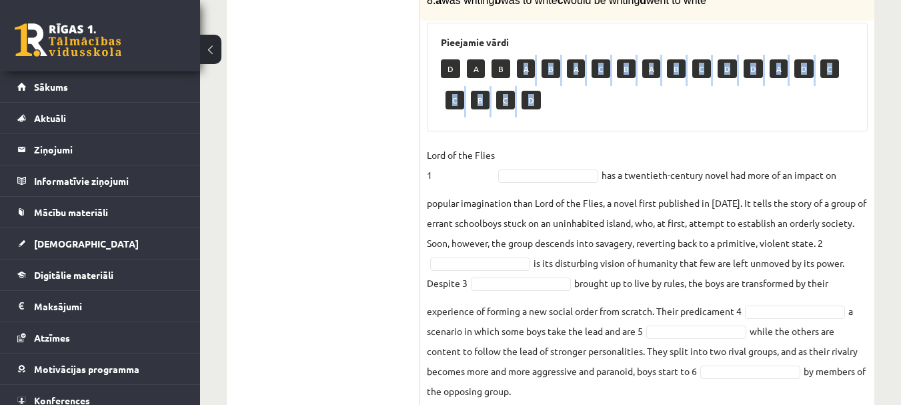
drag, startPoint x: 526, startPoint y: 67, endPoint x: 547, endPoint y: 90, distance: 31.1
click at [546, 88] on div "D A B A B A C B A B C D D A D C C B C D" at bounding box center [647, 86] width 413 height 63
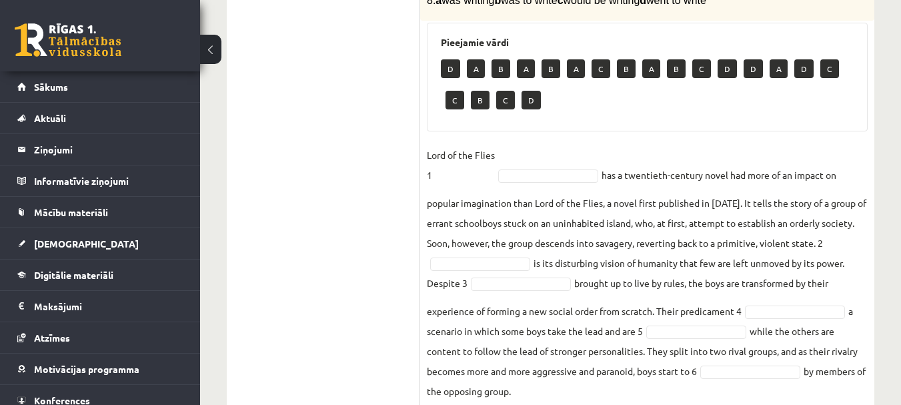
click at [569, 138] on div "8p Complete the text with the correct words (a–d). 1. a No sooner b Rarely c On…" at bounding box center [647, 141] width 454 height 710
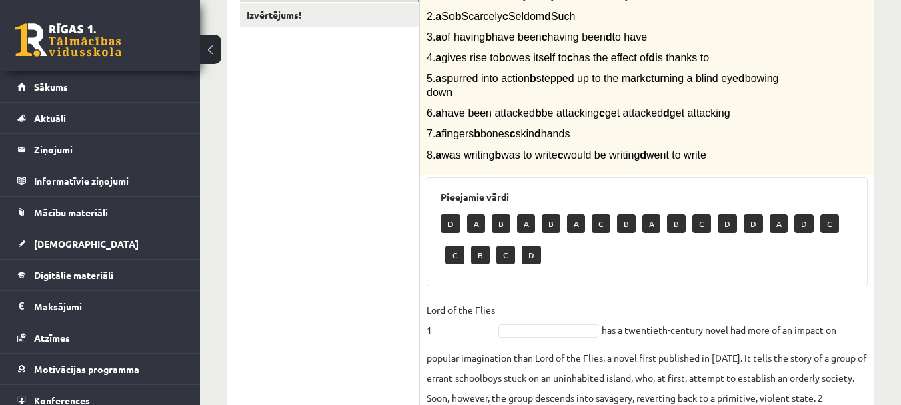
scroll to position [351, 0]
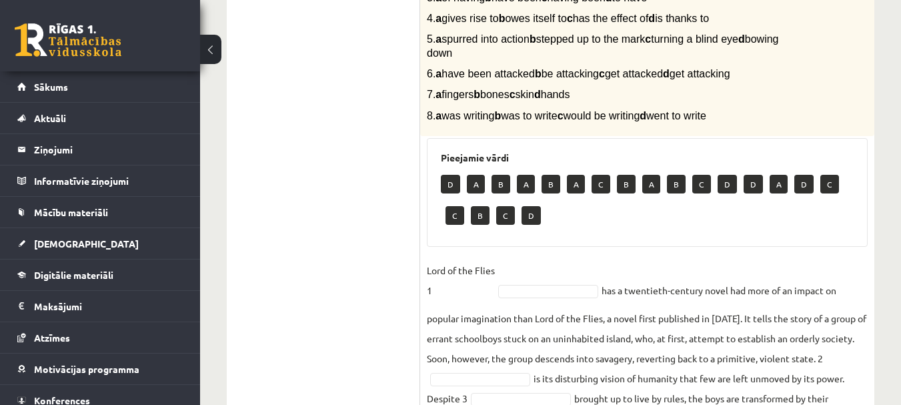
click at [560, 190] on p "B" at bounding box center [551, 184] width 19 height 19
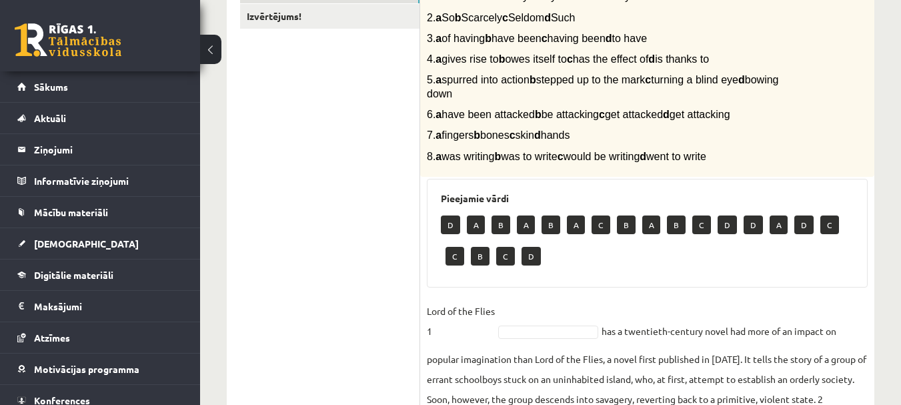
scroll to position [285, 0]
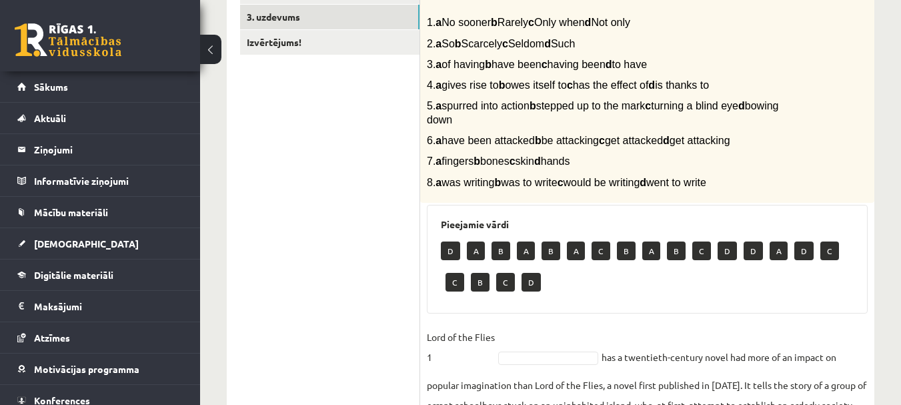
drag, startPoint x: 444, startPoint y: 20, endPoint x: 680, endPoint y: 23, distance: 236.1
click at [680, 23] on p "1. a No sooner b Rarely c Only when d Not only" at bounding box center [614, 22] width 374 height 14
copy span "a No sooner b Rarely c Only when d Not only"
click at [325, 222] on ul "1. uzdevums 2. uzdevums 3. uzdevums Izvērtējums!" at bounding box center [330, 316] width 180 height 723
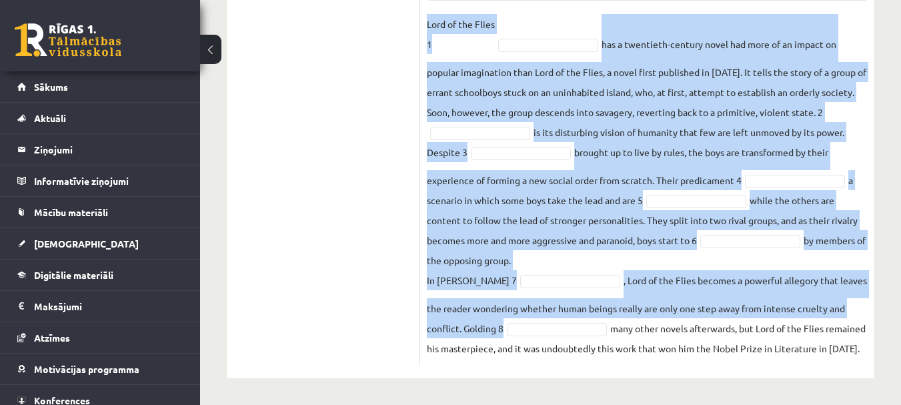
scroll to position [618, 0]
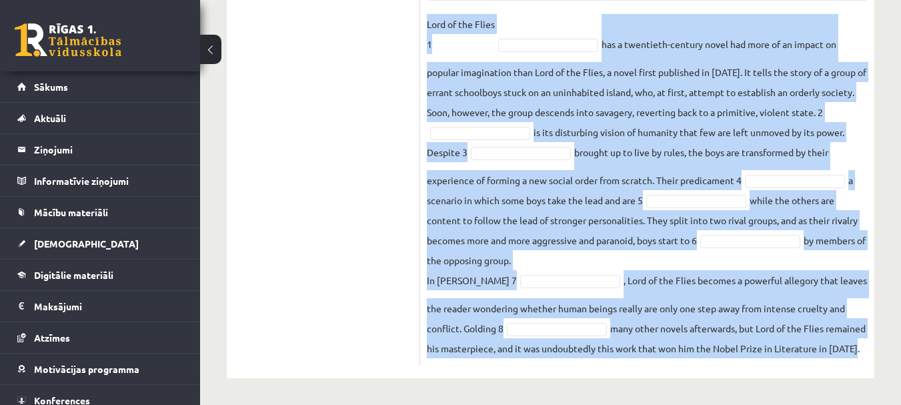
drag, startPoint x: 446, startPoint y: 333, endPoint x: 650, endPoint y: 351, distance: 204.9
click at [650, 351] on div "8p Complete the text with the correct words (a–d). 1. a No sooner b Rarely c On…" at bounding box center [647, 10] width 454 height 710
copy fieldset "Lord of the Flies 1 has a twentieth-century novel had more of an impact on popu…"
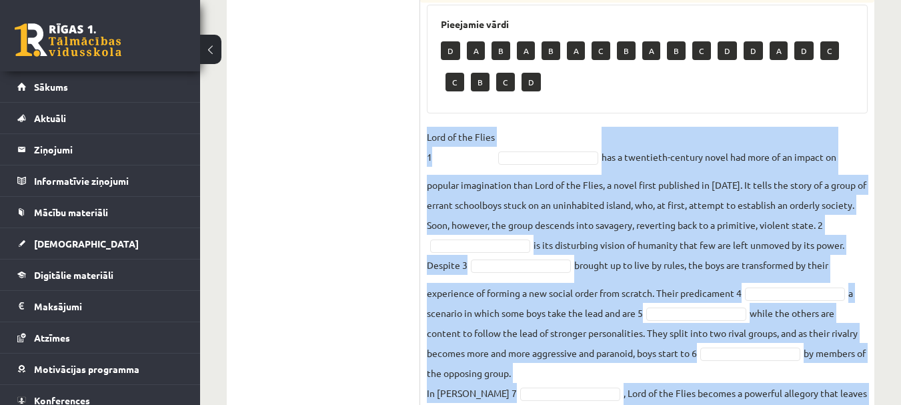
scroll to position [218, 0]
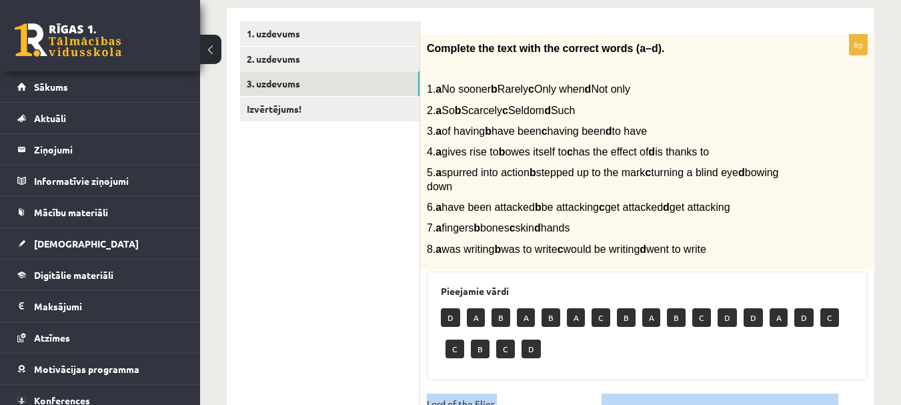
drag, startPoint x: 428, startPoint y: 86, endPoint x: 782, endPoint y: 249, distance: 389.2
click at [782, 249] on div "Complete the text with the correct words (a–d). 1. a No sooner b Rarely c Only …" at bounding box center [647, 152] width 454 height 235
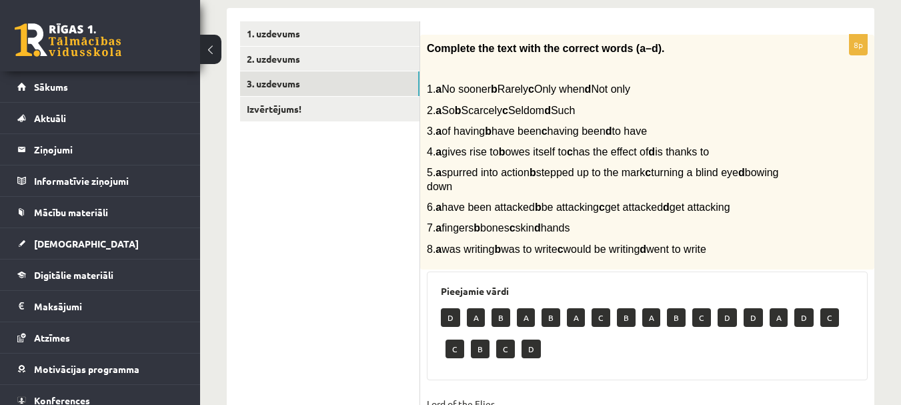
click at [353, 213] on ul "1. uzdevums 2. uzdevums 3. uzdevums Izvērtējums!" at bounding box center [330, 382] width 180 height 723
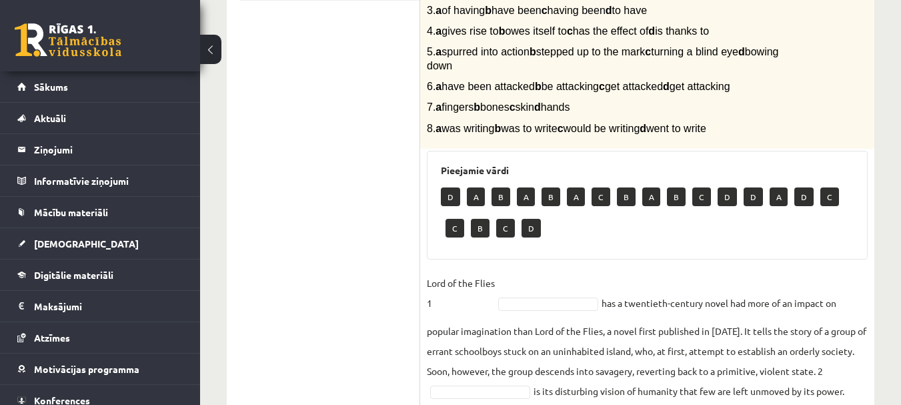
scroll to position [351, 0]
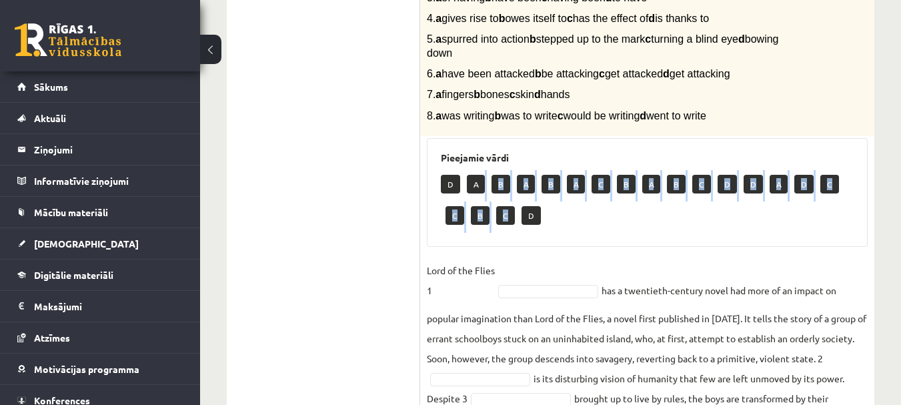
drag, startPoint x: 477, startPoint y: 185, endPoint x: 534, endPoint y: 258, distance: 92.7
click at [510, 238] on div "Pieejamie vārdi D A B A B A C B A B C D D A D C C B C D" at bounding box center [647, 192] width 441 height 109
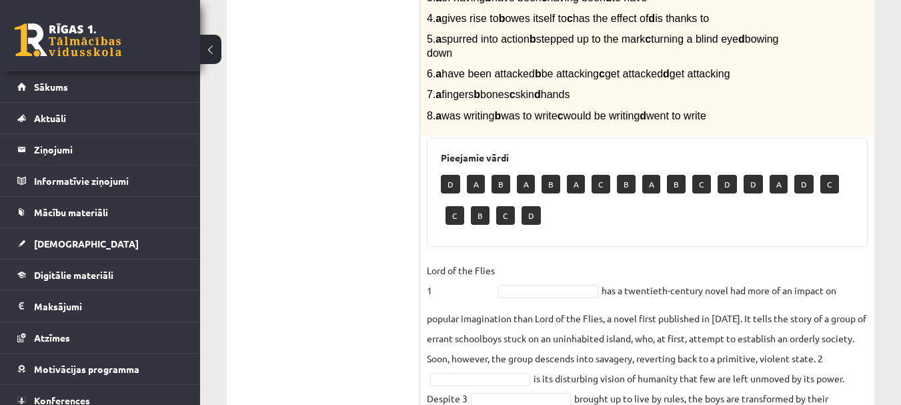
drag, startPoint x: 548, startPoint y: 283, endPoint x: 554, endPoint y: 293, distance: 11.7
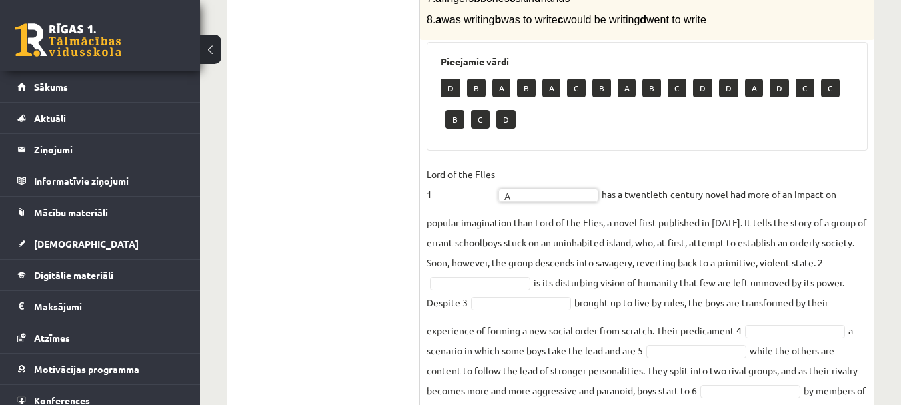
scroll to position [418, 0]
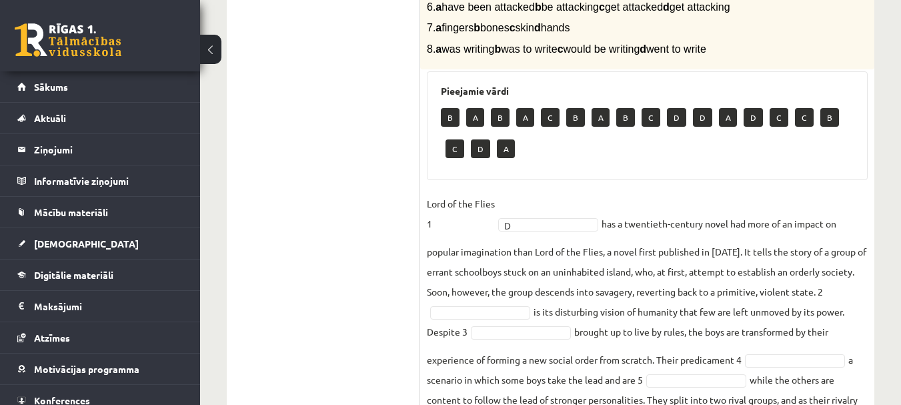
click at [538, 217] on fieldset "Lord of the Flies 1 D * has a twentieth-century novel had more of an impact on …" at bounding box center [647, 365] width 441 height 344
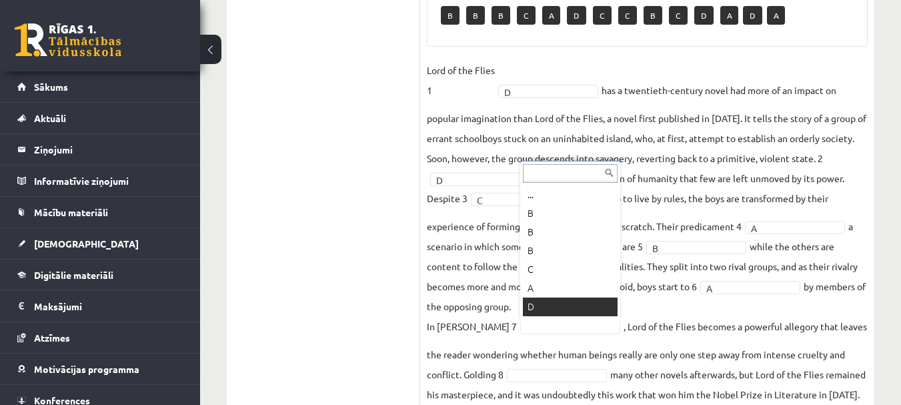
scroll to position [16, 0]
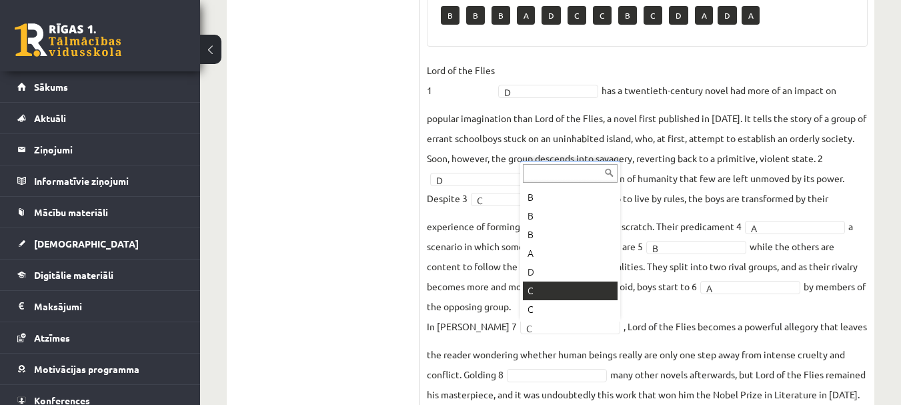
drag, startPoint x: 560, startPoint y: 325, endPoint x: 556, endPoint y: 287, distance: 38.9
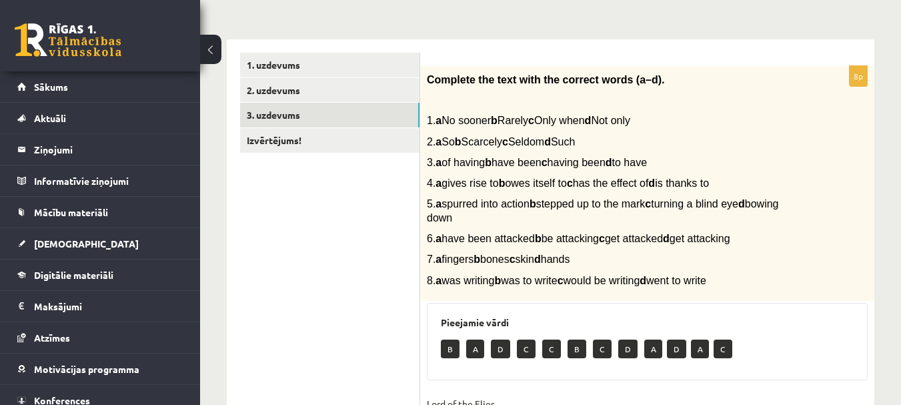
scroll to position [0, 0]
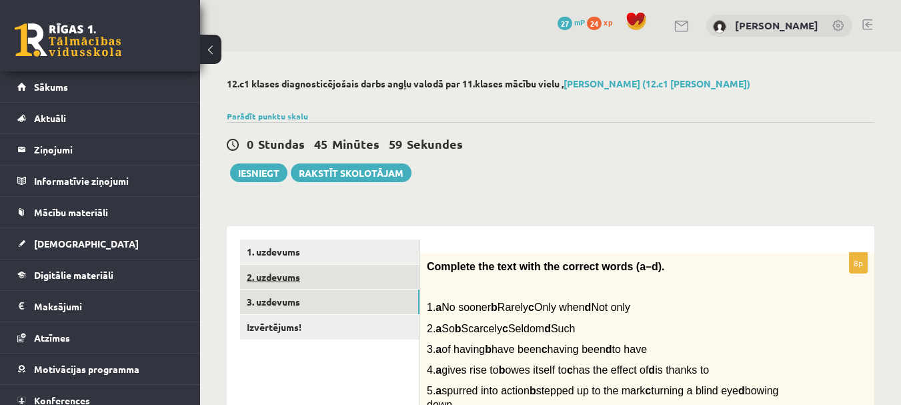
click at [268, 281] on link "2. uzdevums" at bounding box center [329, 277] width 179 height 25
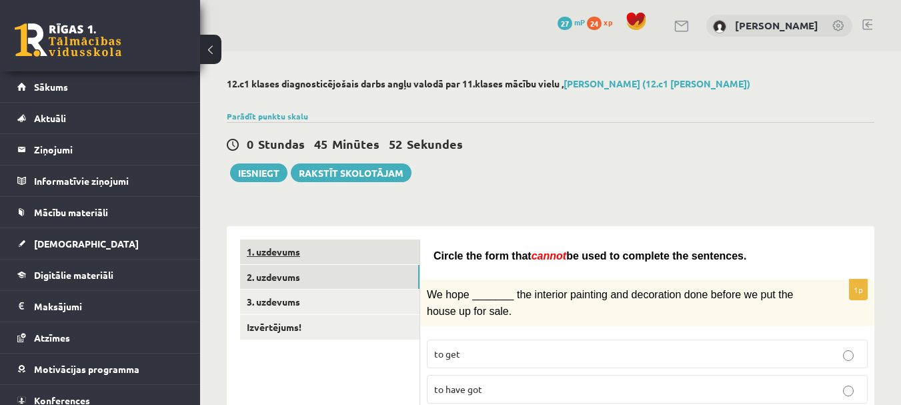
click at [261, 254] on link "1. uzdevums" at bounding box center [329, 251] width 179 height 25
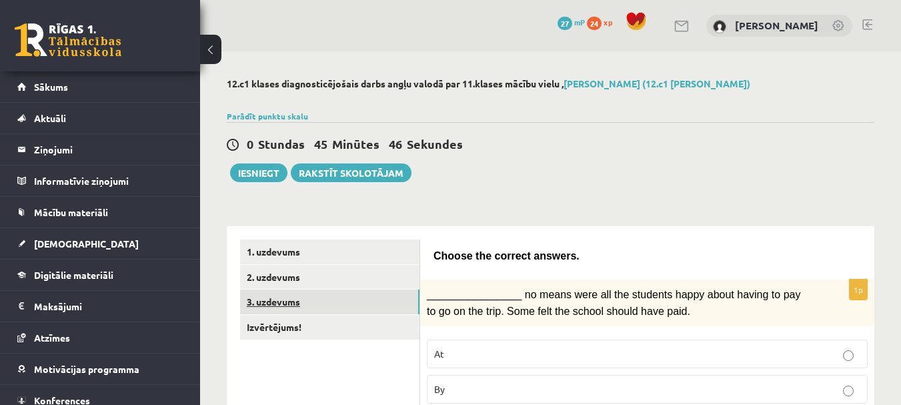
click at [268, 307] on link "3. uzdevums" at bounding box center [329, 301] width 179 height 25
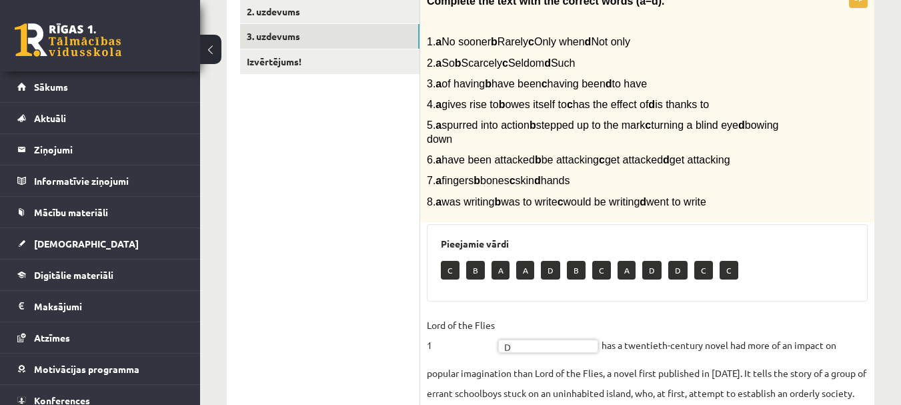
scroll to position [267, 0]
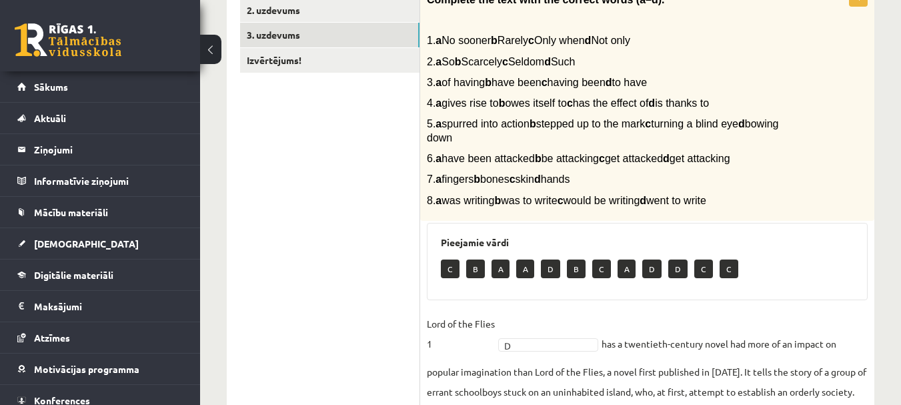
drag, startPoint x: 455, startPoint y: 201, endPoint x: 764, endPoint y: 203, distance: 308.8
click at [764, 203] on p "8. a was writing b was to write c would be writing d went to write" at bounding box center [614, 200] width 374 height 14
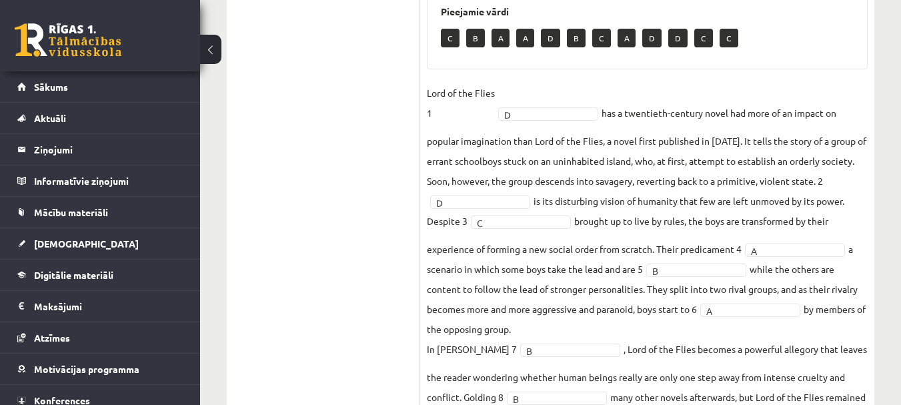
scroll to position [587, 0]
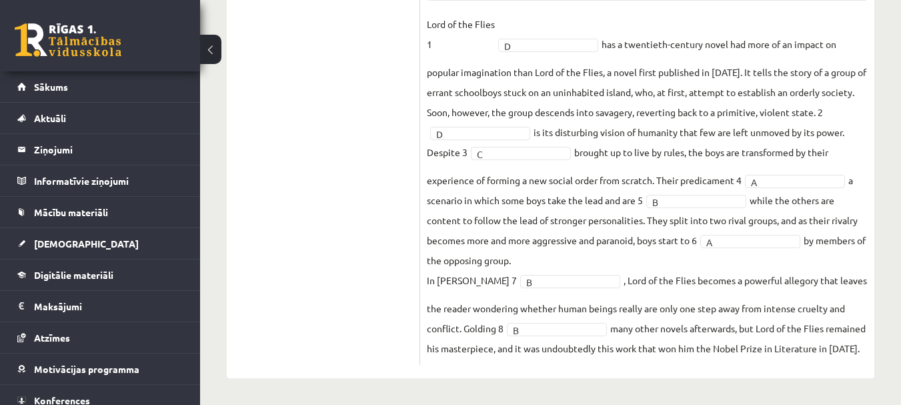
drag, startPoint x: 442, startPoint y: 39, endPoint x: 610, endPoint y: 384, distance: 384.5
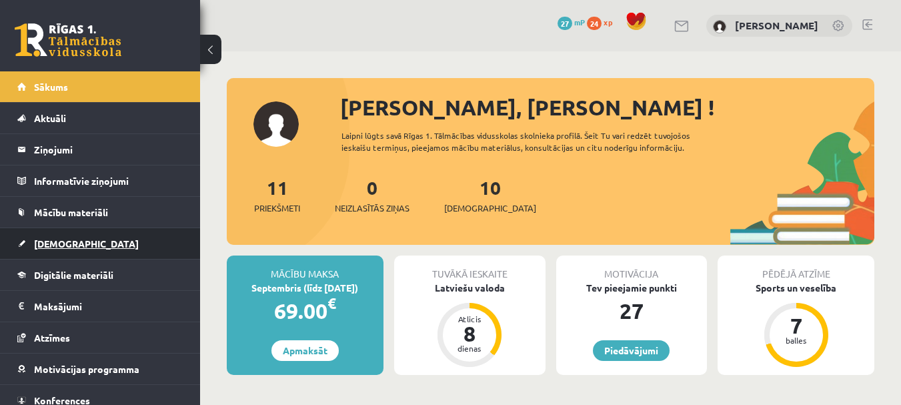
click at [68, 237] on link "[DEMOGRAPHIC_DATA]" at bounding box center [100, 243] width 166 height 31
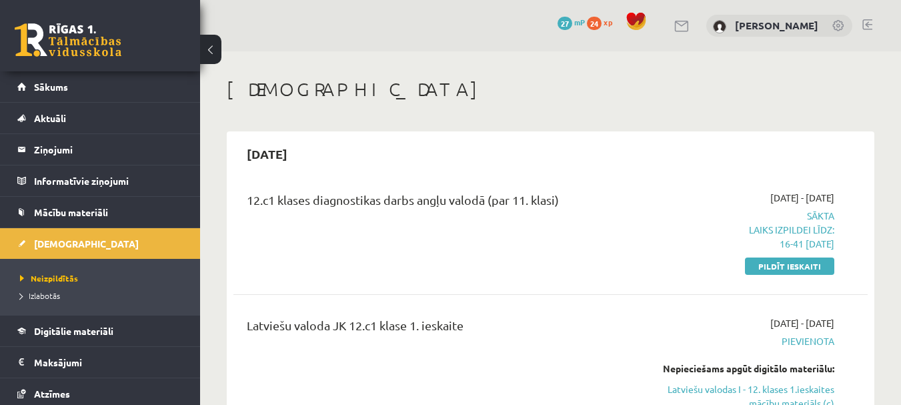
click at [797, 234] on p "Laiks izpildei līdz: 16-41 08-09-2025" at bounding box center [743, 237] width 183 height 28
click at [797, 263] on link "Pildīt ieskaiti" at bounding box center [789, 265] width 89 height 17
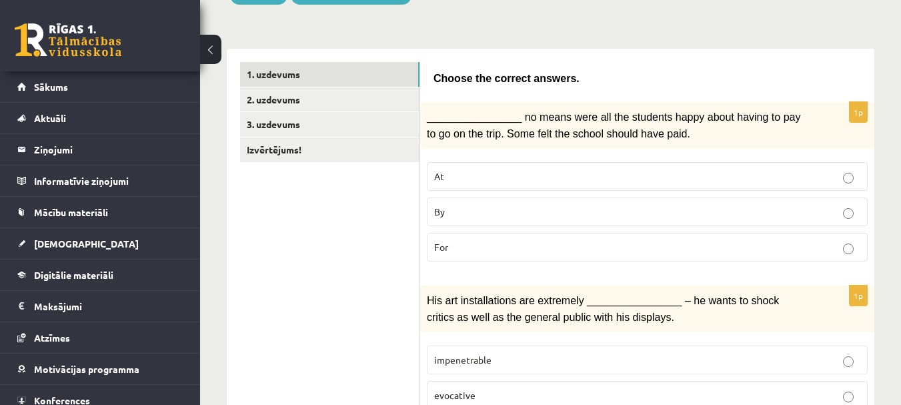
scroll to position [200, 0]
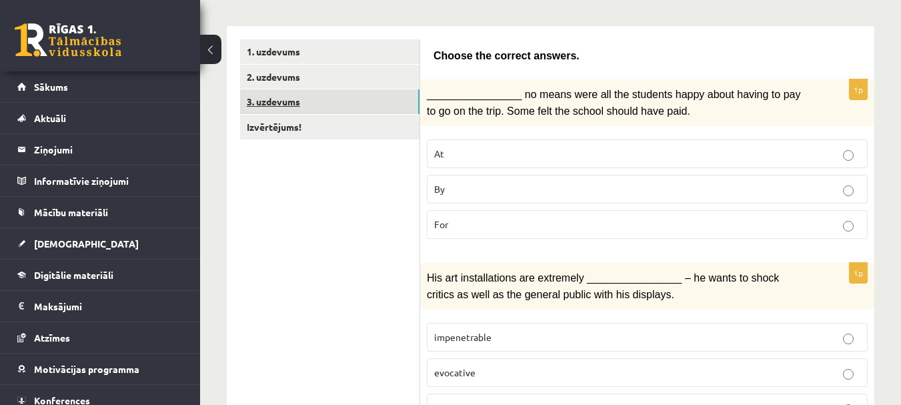
click at [338, 102] on link "3. uzdevums" at bounding box center [329, 101] width 179 height 25
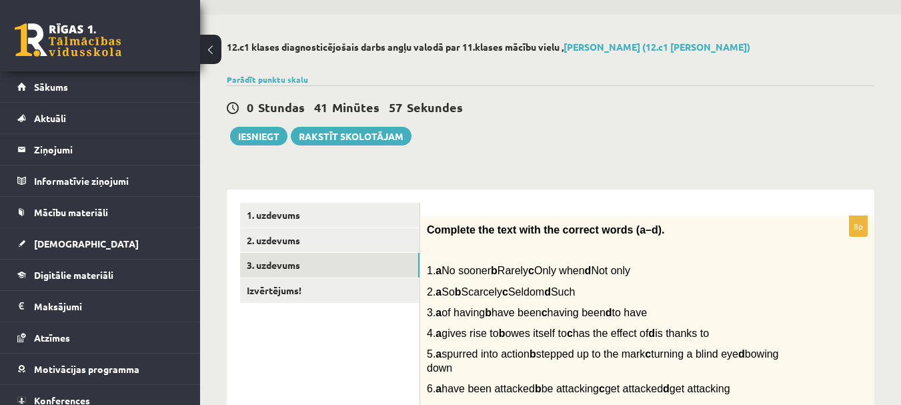
scroll to position [33, 0]
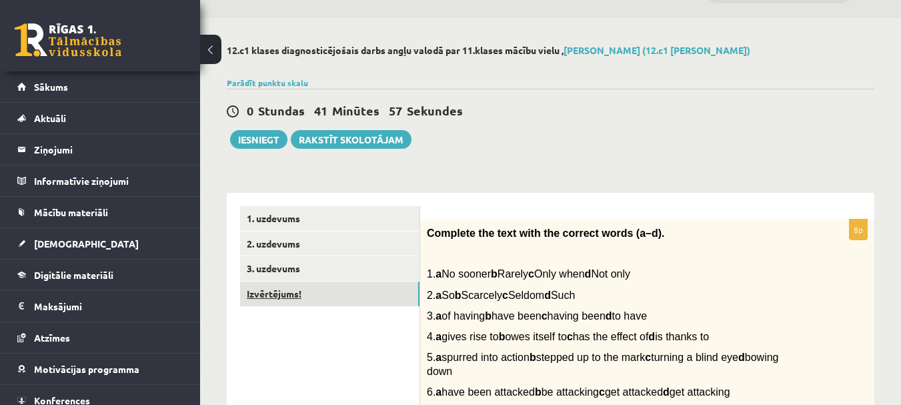
click at [267, 293] on link "Izvērtējums!" at bounding box center [329, 293] width 179 height 25
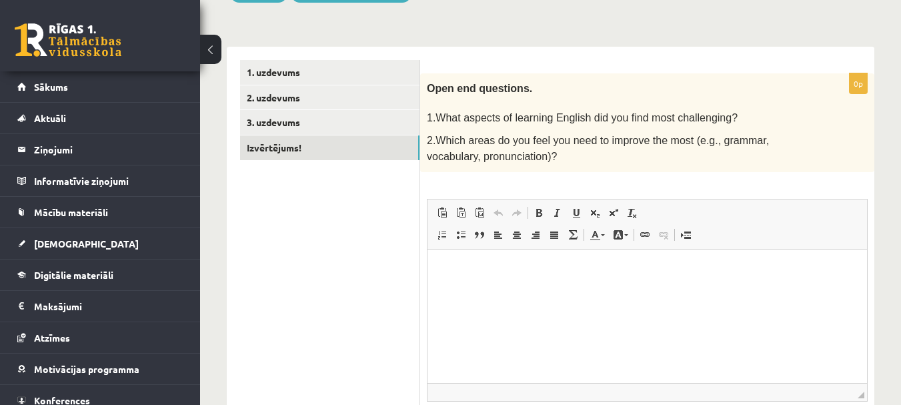
scroll to position [223, 0]
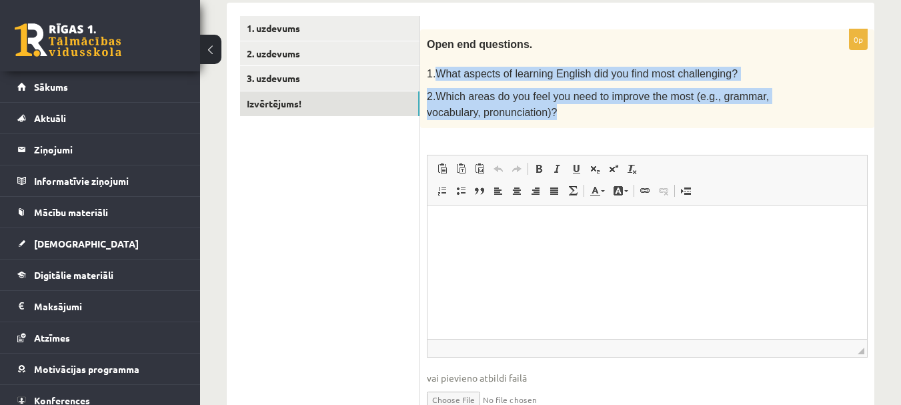
drag, startPoint x: 434, startPoint y: 70, endPoint x: 480, endPoint y: 91, distance: 50.7
click at [511, 108] on div "Open end questions. 1.What aspects of learning English did you find most challe…" at bounding box center [647, 78] width 454 height 99
drag, startPoint x: 432, startPoint y: 40, endPoint x: 505, endPoint y: 118, distance: 107.1
click at [505, 118] on div "Open end questions. 1.What aspects of learning English did you find most challe…" at bounding box center [647, 78] width 454 height 99
copy div "Open end questions. 1.What aspects of learning English did you find most challe…"
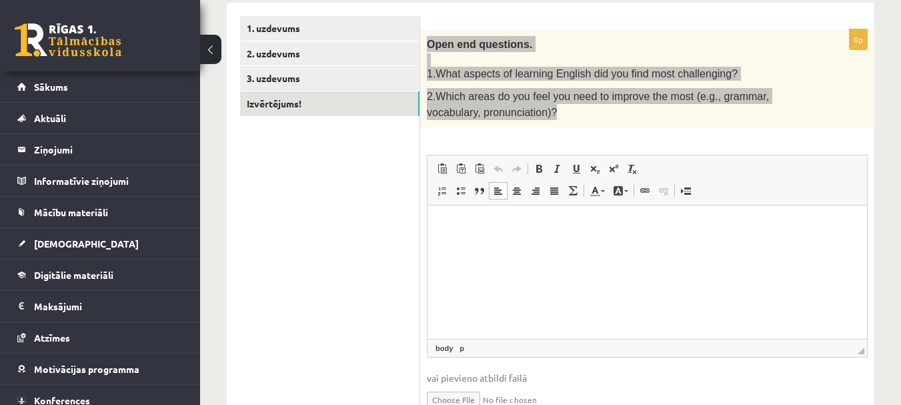
click at [628, 245] on html at bounding box center [648, 225] width 440 height 41
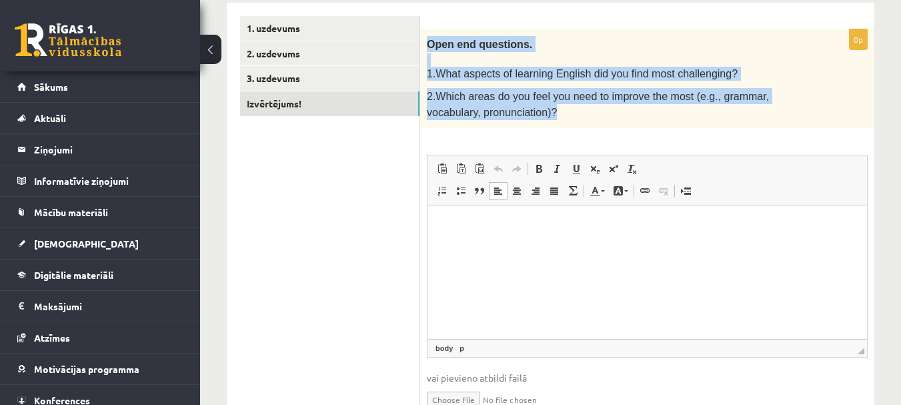
click at [693, 63] on p at bounding box center [614, 59] width 374 height 13
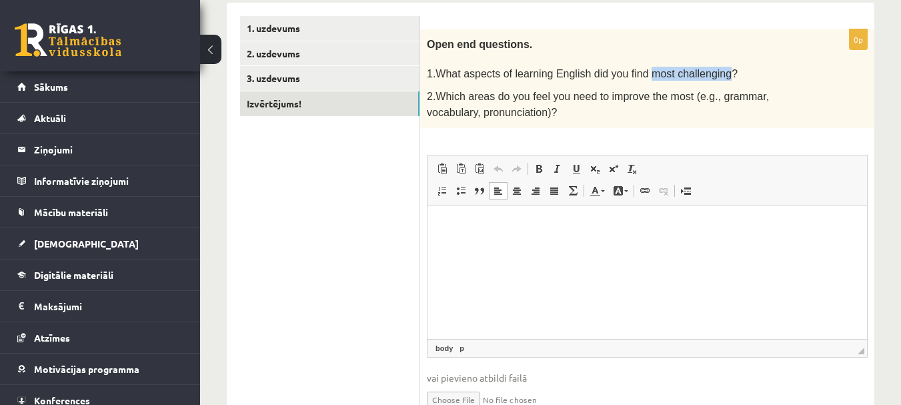
drag, startPoint x: 632, startPoint y: 71, endPoint x: 704, endPoint y: 74, distance: 71.4
click at [704, 74] on span "1.What aspects of learning English did you find most challenging?" at bounding box center [582, 73] width 311 height 11
copy span "most challenging"
click at [532, 238] on html at bounding box center [648, 225] width 440 height 41
paste body "Визуальный текстовый редактор, wiswyg-editor-user-answer-47024846180360"
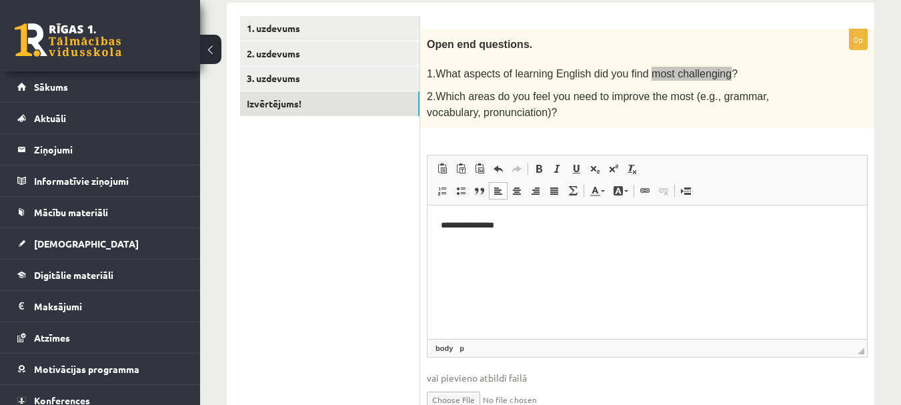
click at [445, 223] on p "**********" at bounding box center [647, 225] width 413 height 14
click at [522, 230] on p "**********" at bounding box center [647, 225] width 413 height 14
click at [528, 225] on p "**********" at bounding box center [647, 225] width 413 height 14
click at [439, 221] on html "**********" at bounding box center [648, 225] width 440 height 41
click at [707, 237] on html "**********" at bounding box center [648, 225] width 440 height 41
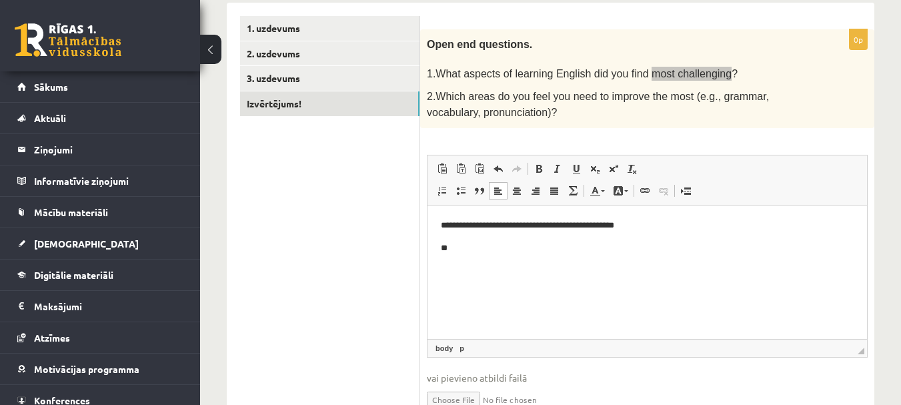
click at [496, 253] on p "**" at bounding box center [647, 248] width 413 height 14
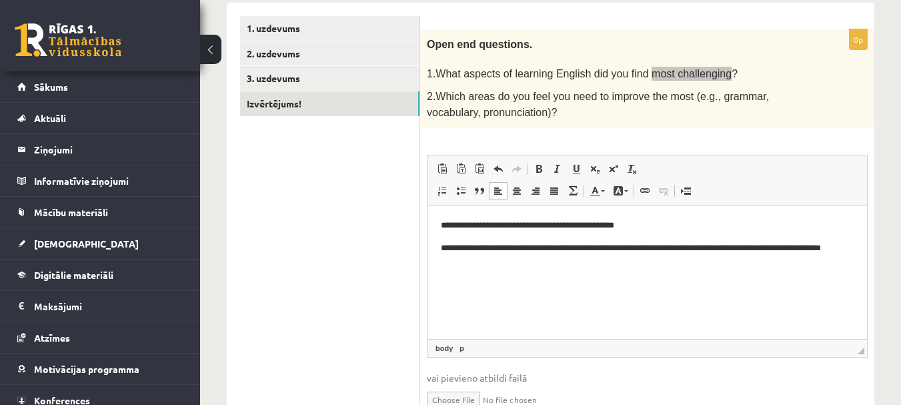
click at [454, 243] on p "**********" at bounding box center [647, 255] width 413 height 28
click at [478, 265] on p "**********" at bounding box center [647, 255] width 413 height 28
drag, startPoint x: 798, startPoint y: 248, endPoint x: 854, endPoint y: 241, distance: 56.5
click at [854, 241] on html "**********" at bounding box center [648, 243] width 440 height 77
drag, startPoint x: 800, startPoint y: 241, endPoint x: 827, endPoint y: 257, distance: 31.5
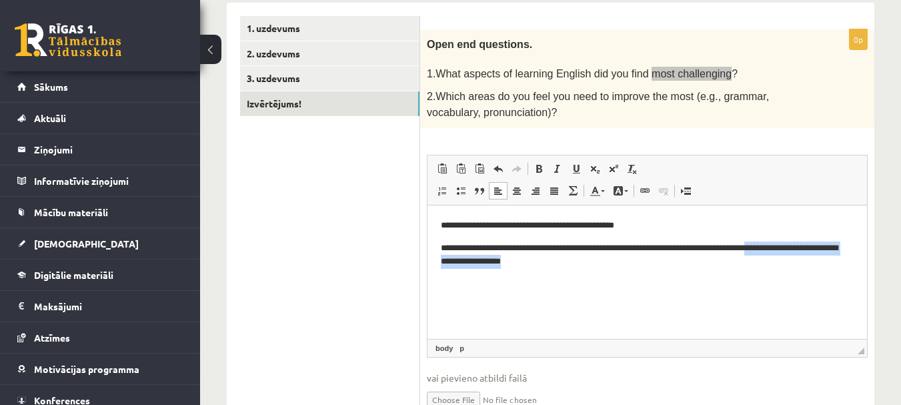
click at [827, 257] on p "**********" at bounding box center [647, 255] width 413 height 28
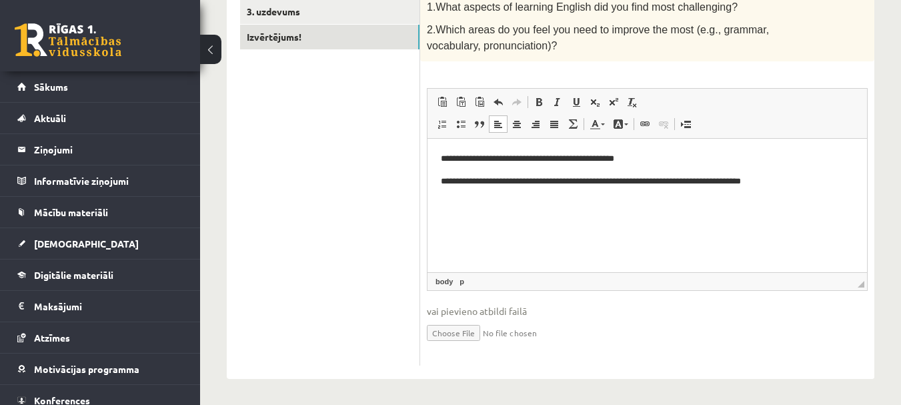
click at [516, 311] on span "vai pievieno atbildi failā" at bounding box center [647, 311] width 441 height 14
click at [864, 283] on span "◢" at bounding box center [861, 284] width 7 height 7
drag, startPoint x: 864, startPoint y: 285, endPoint x: 866, endPoint y: 294, distance: 8.8
click at [867, 303] on fieldset "**********" at bounding box center [647, 223] width 441 height 271
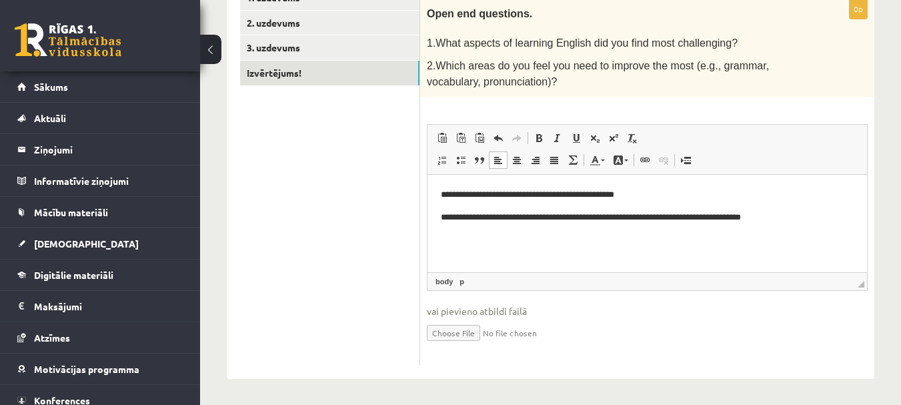
drag, startPoint x: 1289, startPoint y: 457, endPoint x: 814, endPoint y: 213, distance: 533.9
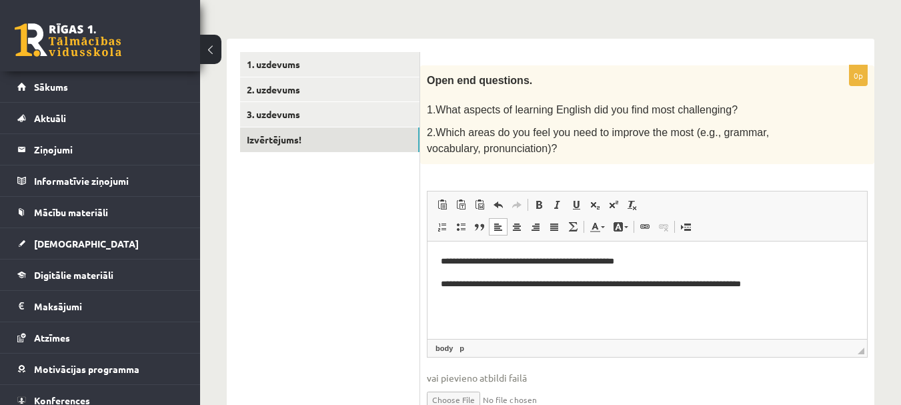
click at [807, 285] on p "**********" at bounding box center [647, 284] width 413 height 14
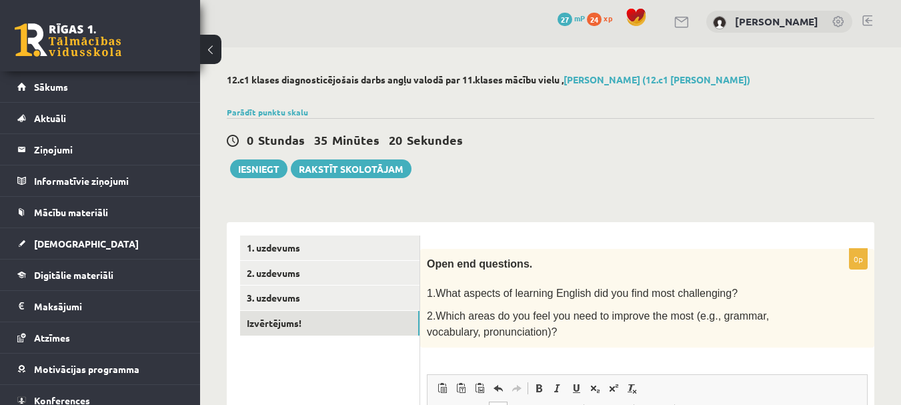
scroll to position [0, 0]
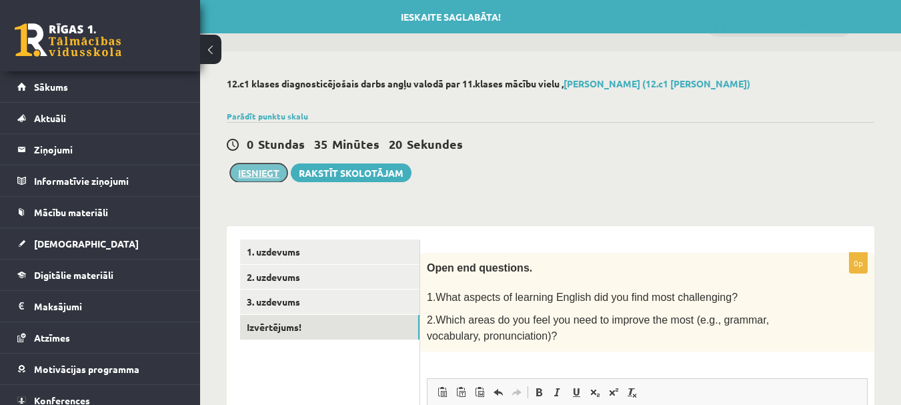
click at [259, 169] on button "Iesniegt" at bounding box center [258, 172] width 57 height 19
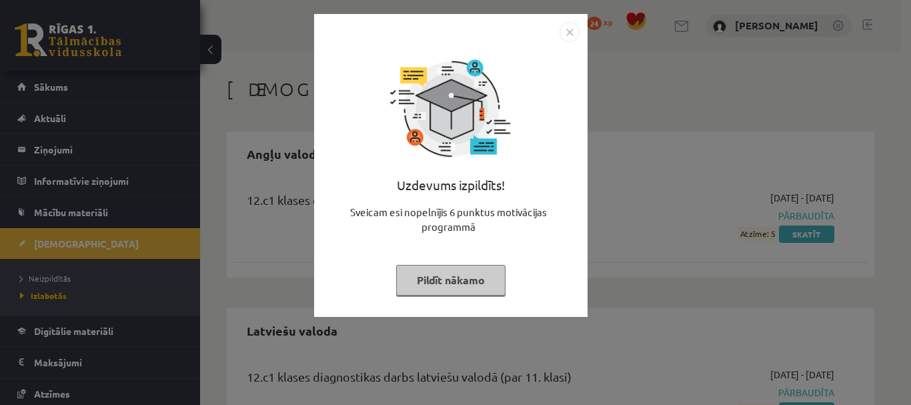
click at [570, 28] on img "Close" at bounding box center [570, 32] width 20 height 20
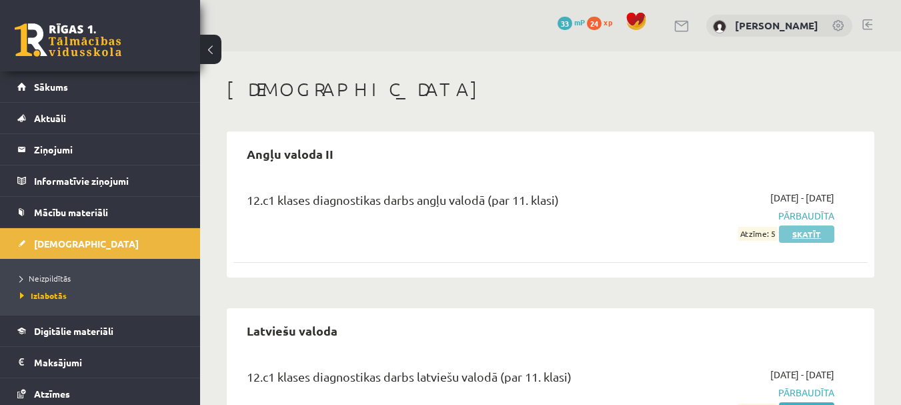
click at [806, 233] on link "Skatīt" at bounding box center [806, 233] width 55 height 17
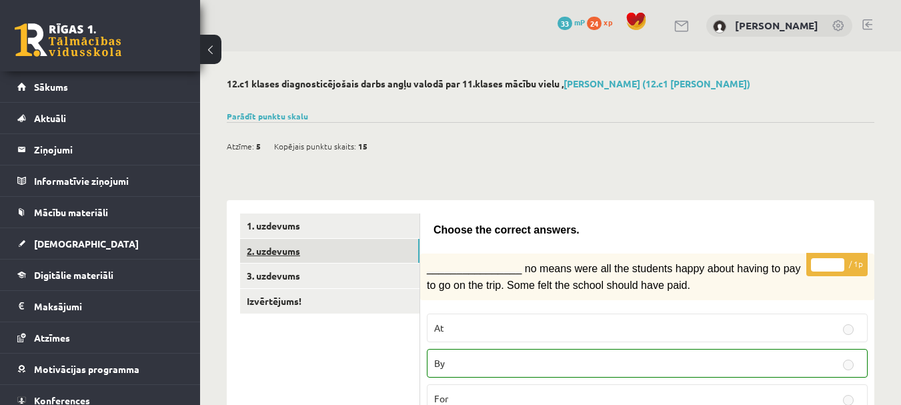
click at [268, 256] on link "2. uzdevums" at bounding box center [329, 251] width 179 height 25
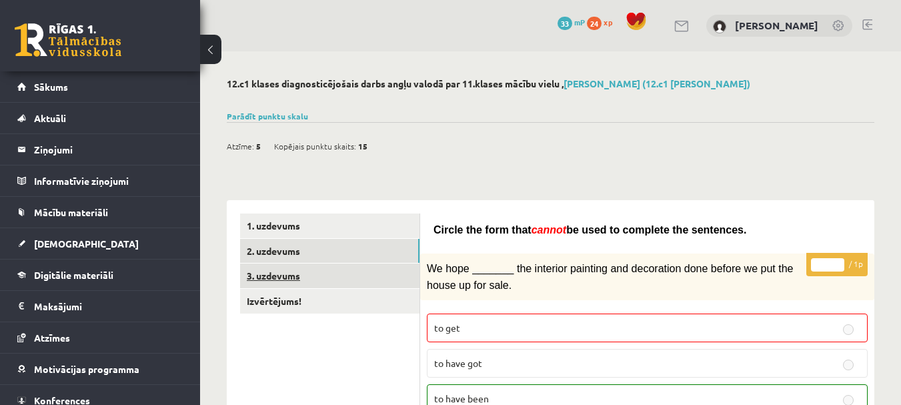
click at [275, 278] on link "3. uzdevums" at bounding box center [329, 275] width 179 height 25
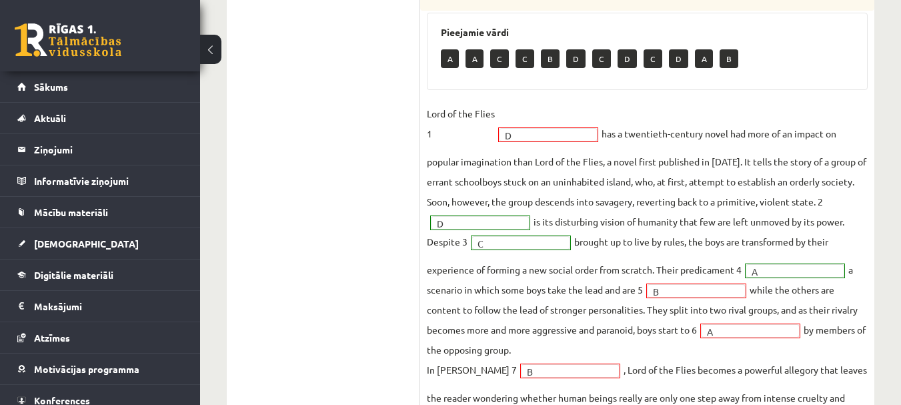
scroll to position [447, 0]
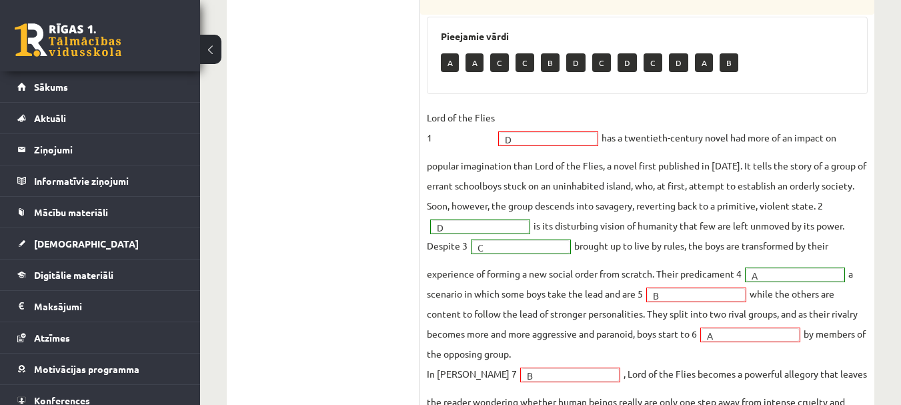
drag, startPoint x: 525, startPoint y: 140, endPoint x: 518, endPoint y: 139, distance: 7.4
click at [507, 146] on fieldset "Lord of the Flies 1 D * has a twentieth-century novel had more of an impact on …" at bounding box center [647, 279] width 441 height 344
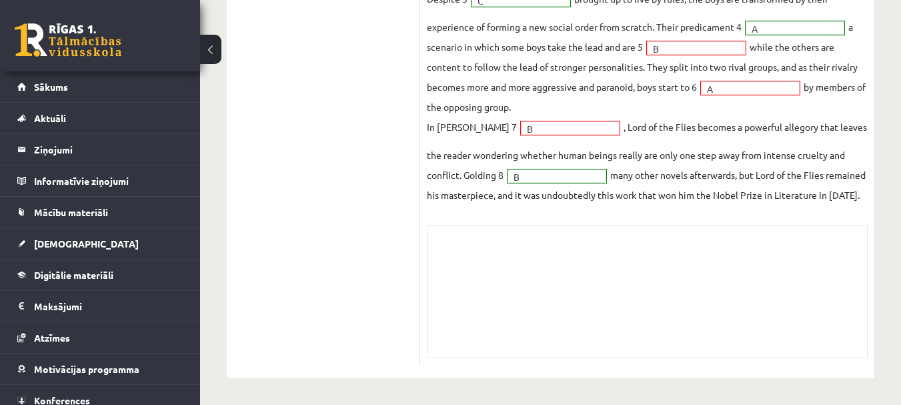
scroll to position [313, 0]
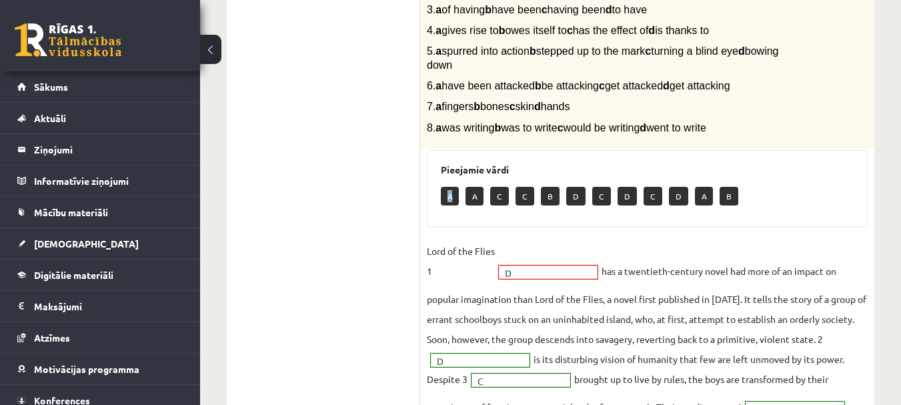
drag, startPoint x: 450, startPoint y: 196, endPoint x: 459, endPoint y: 202, distance: 10.5
click at [457, 201] on p "A" at bounding box center [450, 196] width 18 height 19
drag, startPoint x: 474, startPoint y: 198, endPoint x: 645, endPoint y: 215, distance: 172.3
click at [619, 208] on div "A A C C B D C D C D A B" at bounding box center [647, 197] width 413 height 31
click at [676, 224] on div "Pieejamie vārdi A A C C B D C D C D A B" at bounding box center [647, 188] width 441 height 77
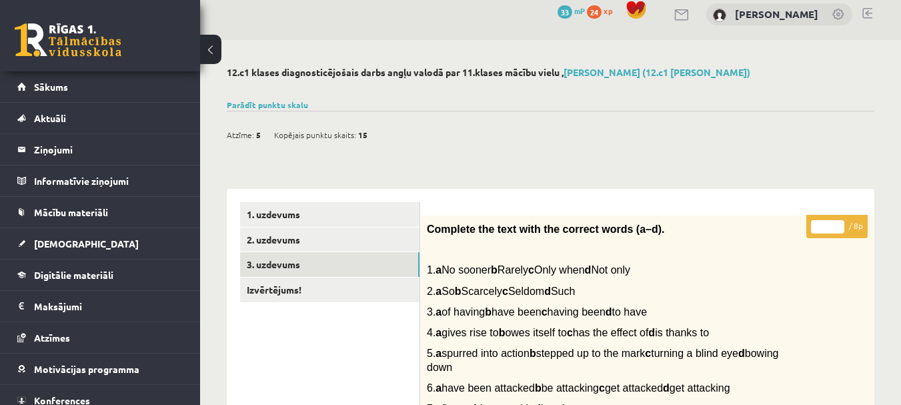
scroll to position [0, 0]
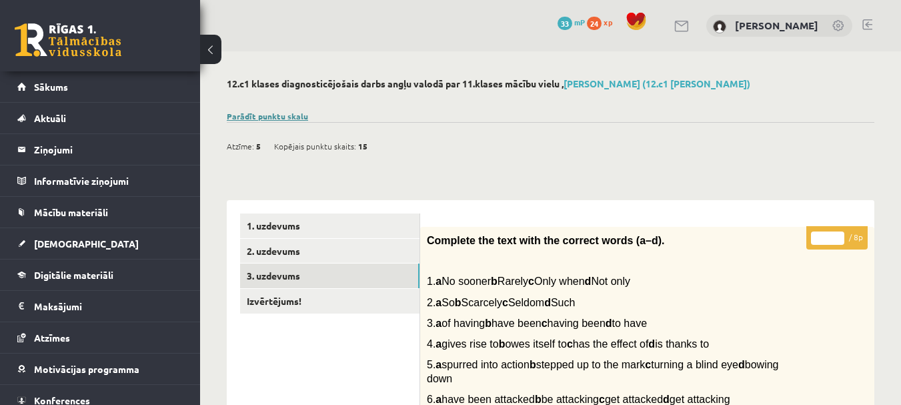
click at [256, 117] on link "Parādīt punktu skalu" at bounding box center [267, 116] width 81 height 11
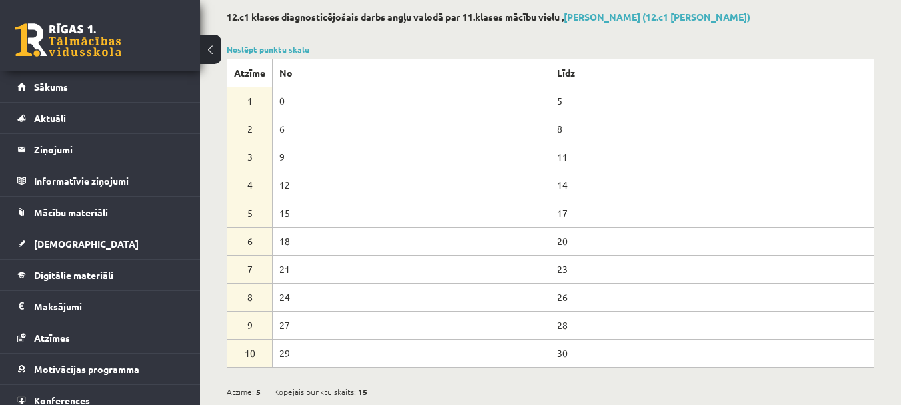
scroll to position [133, 0]
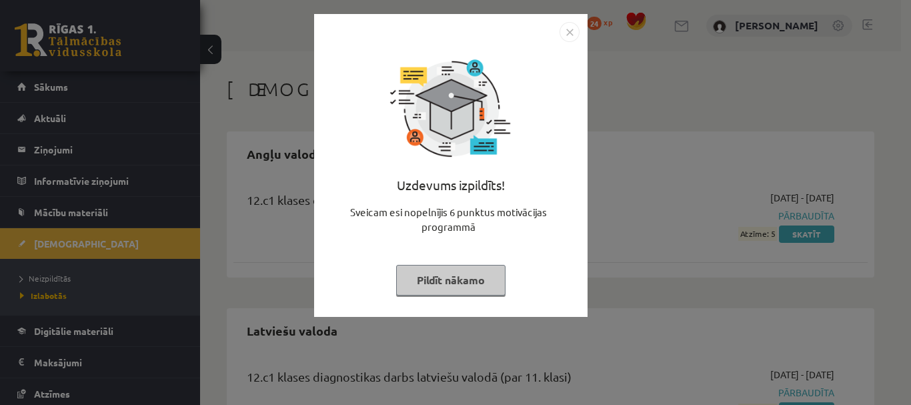
click at [574, 34] on img "Close" at bounding box center [570, 32] width 20 height 20
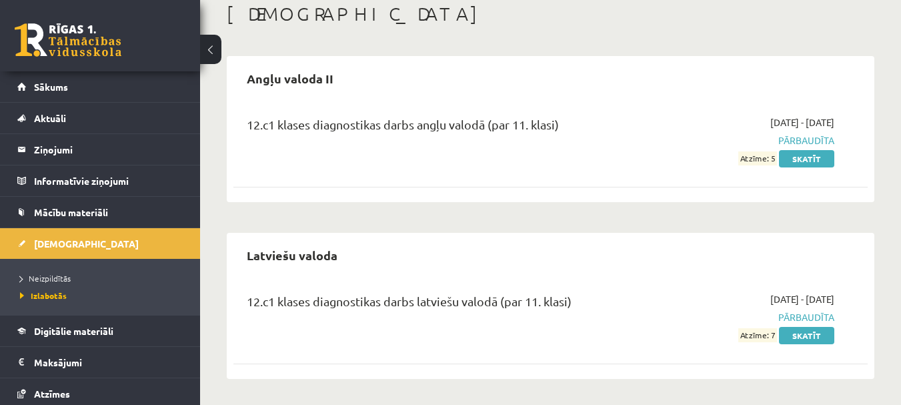
scroll to position [76, 0]
click at [44, 241] on span "[DEMOGRAPHIC_DATA]" at bounding box center [86, 243] width 105 height 12
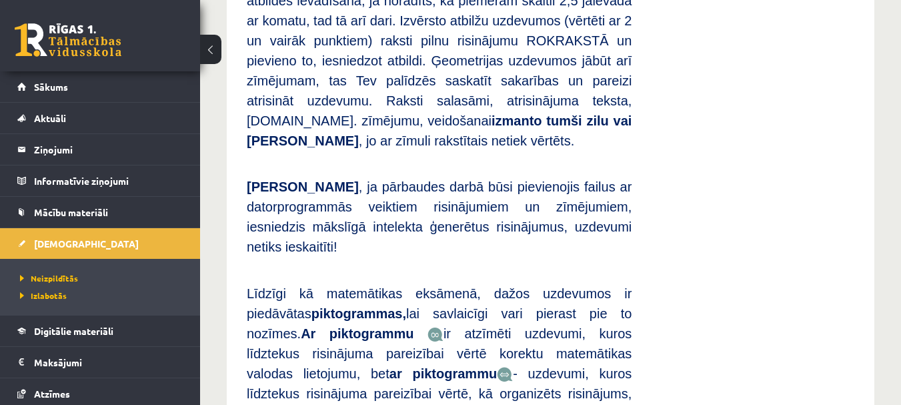
scroll to position [1225, 0]
